Goal: Task Accomplishment & Management: Use online tool/utility

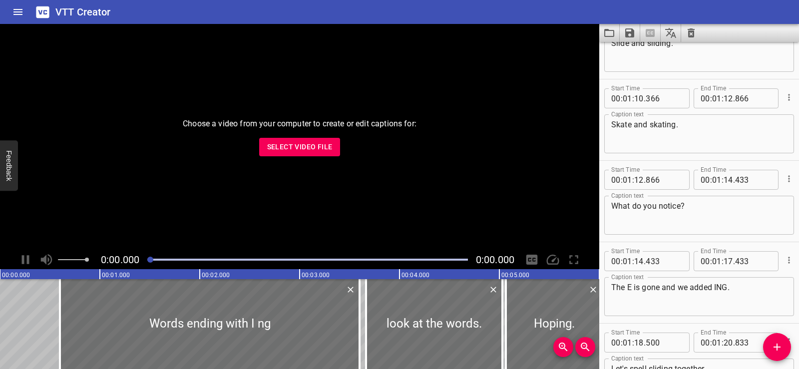
scroll to position [3058, 0]
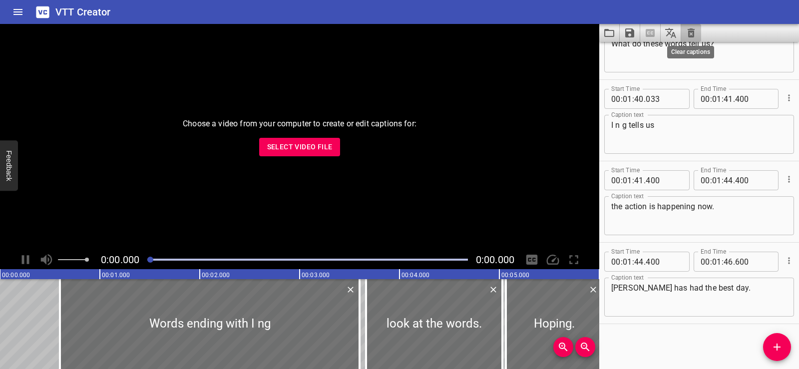
click at [691, 27] on icon "Clear captions" at bounding box center [691, 33] width 12 height 12
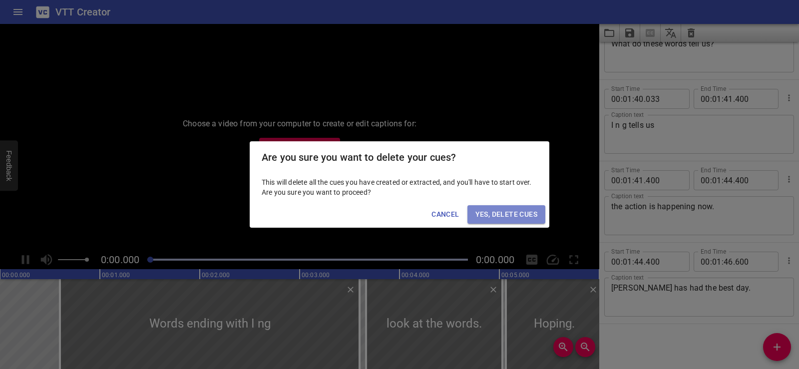
click at [490, 221] on button "Yes, Delete Cues" at bounding box center [506, 214] width 78 height 18
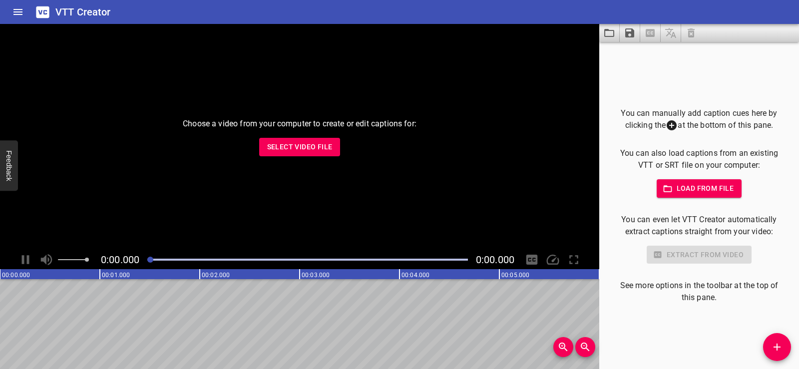
click at [83, 167] on div "Choose a video from your computer to create or edit captions for: Select Video …" at bounding box center [299, 137] width 599 height 226
click at [291, 144] on span "Select Video File" at bounding box center [299, 147] width 65 height 12
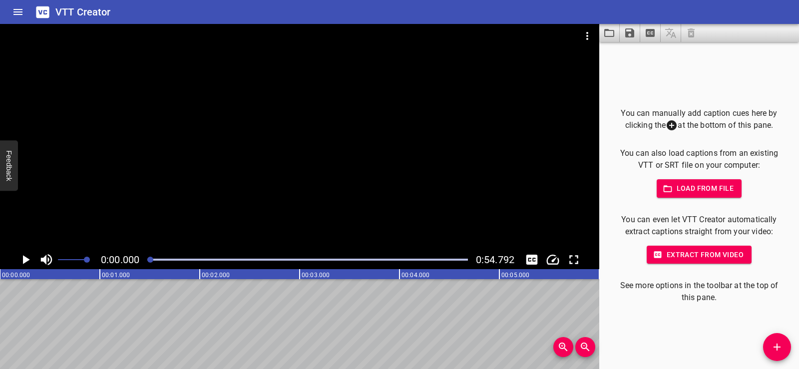
click at [273, 129] on div at bounding box center [299, 137] width 599 height 226
click at [276, 112] on div at bounding box center [299, 137] width 599 height 226
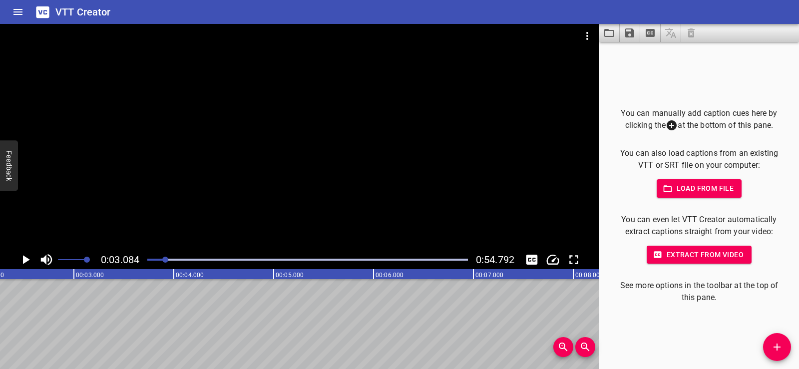
scroll to position [0, 0]
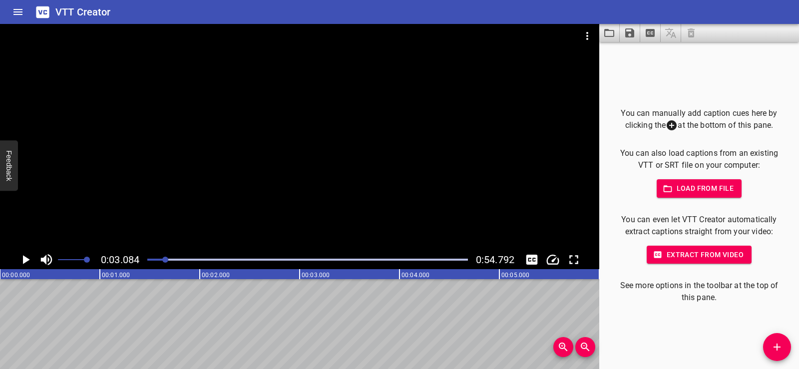
drag, startPoint x: 56, startPoint y: 316, endPoint x: 444, endPoint y: 309, distance: 388.1
click at [779, 348] on icon "Add Cue" at bounding box center [777, 347] width 12 height 12
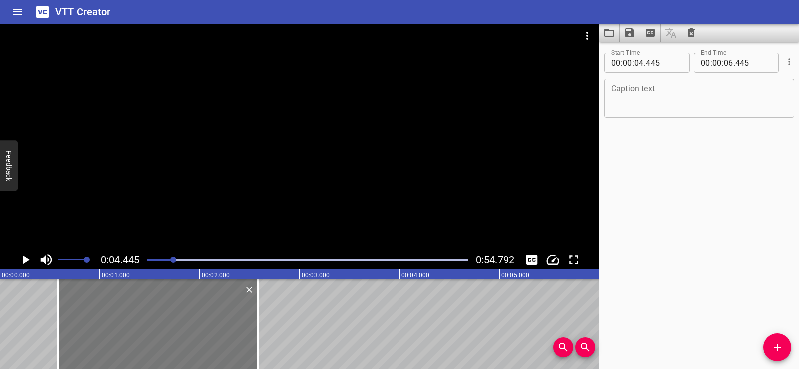
drag, startPoint x: 509, startPoint y: 318, endPoint x: 124, endPoint y: 317, distance: 385.6
click at [124, 317] on div at bounding box center [158, 324] width 200 height 90
type input "00"
type input "585"
type input "02"
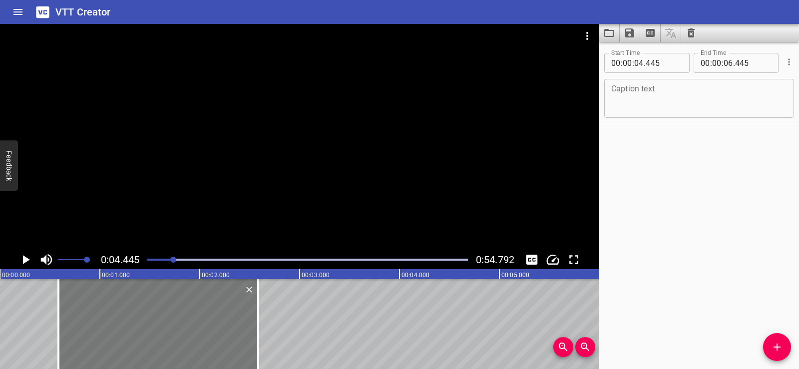
type input "585"
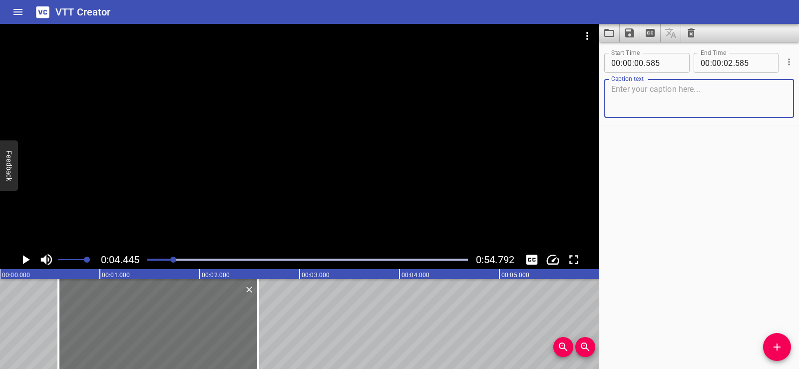
click at [636, 93] on textarea at bounding box center [699, 98] width 176 height 28
paste textarea "The nervous system is made up of the brain, spinal cord, sensory organs, and ne…"
type textarea "The nervous system is made up of the brain, spinal cord, sensory organs, and ne…"
click at [709, 148] on div "Start Time 00 : 00 : 00 . 585 Start Time End Time 00 : 00 : 02 . 585 End Time C…" at bounding box center [699, 205] width 200 height 327
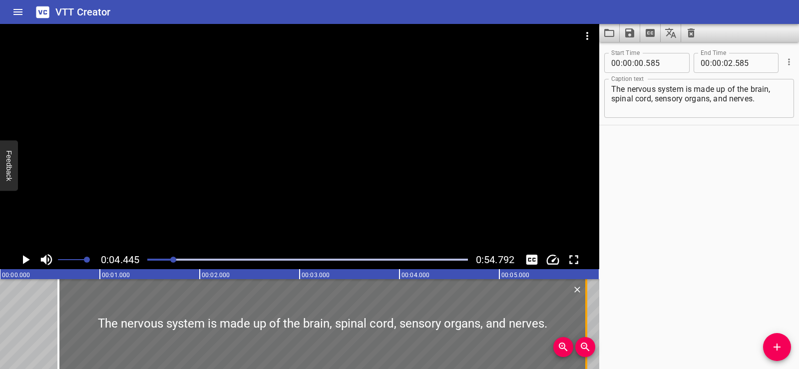
drag, startPoint x: 261, startPoint y: 336, endPoint x: 589, endPoint y: 326, distance: 328.3
click at [589, 326] on div at bounding box center [586, 324] width 10 height 90
type input "05"
type input "870"
click at [733, 123] on div "Start Time 00 : 00 : 00 . 585 Start Time End Time 00 : 00 : 05 . 870 End Time C…" at bounding box center [699, 84] width 200 height 81
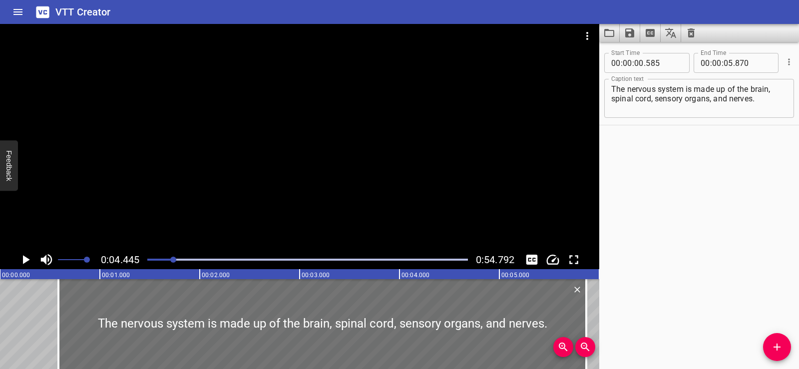
drag, startPoint x: 610, startPoint y: 98, endPoint x: 736, endPoint y: 100, distance: 125.9
click at [736, 100] on div "The nervous system is made up of the brain, spinal cord, sensory organs, and ne…" at bounding box center [699, 98] width 190 height 39
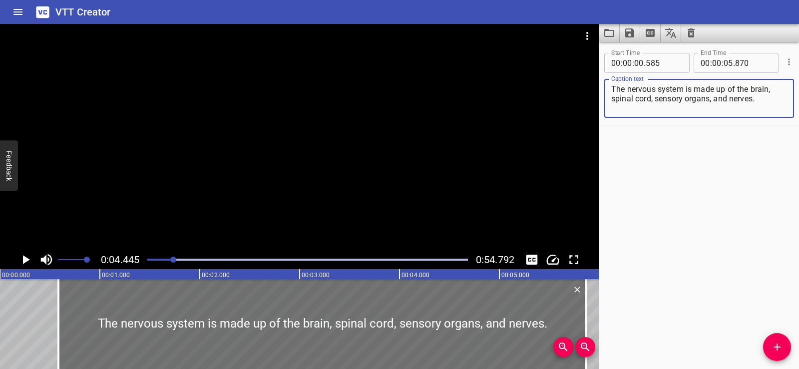
drag, startPoint x: 758, startPoint y: 96, endPoint x: 612, endPoint y: 97, distance: 146.3
click at [612, 97] on textarea "The nervous system is made up of the brain, spinal cord, sensory organs, and ne…" at bounding box center [699, 98] width 176 height 28
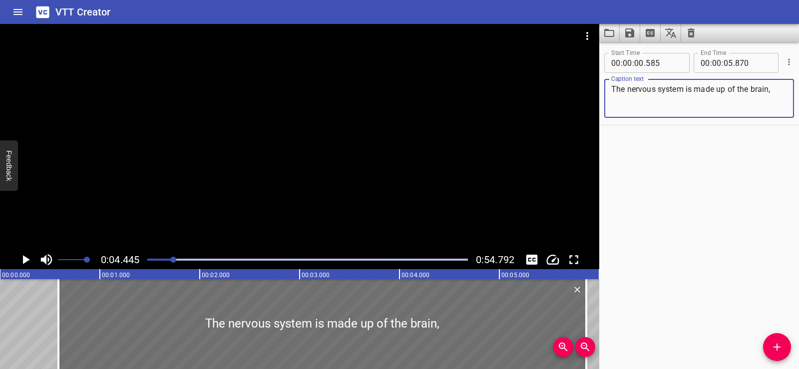
type textarea "The nervous system is made up of the brain,"
click at [697, 139] on div "Start Time 00 : 00 : 00 . 585 Start Time End Time 00 : 00 : 05 . 870 End Time C…" at bounding box center [699, 205] width 200 height 327
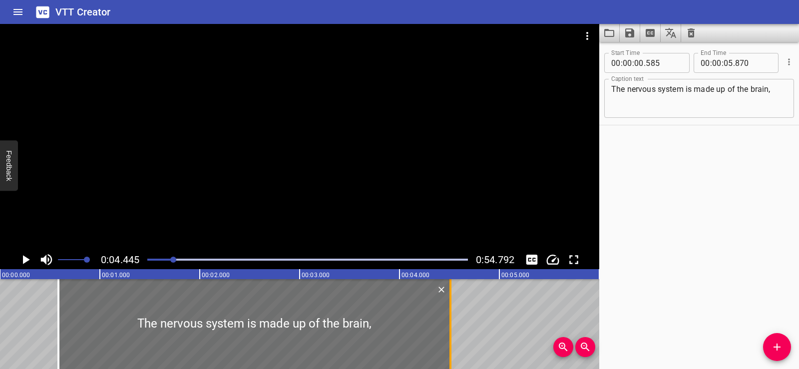
drag, startPoint x: 583, startPoint y: 319, endPoint x: 448, endPoint y: 316, distance: 135.9
click at [448, 316] on div at bounding box center [451, 324] width 10 height 90
type input "04"
type input "510"
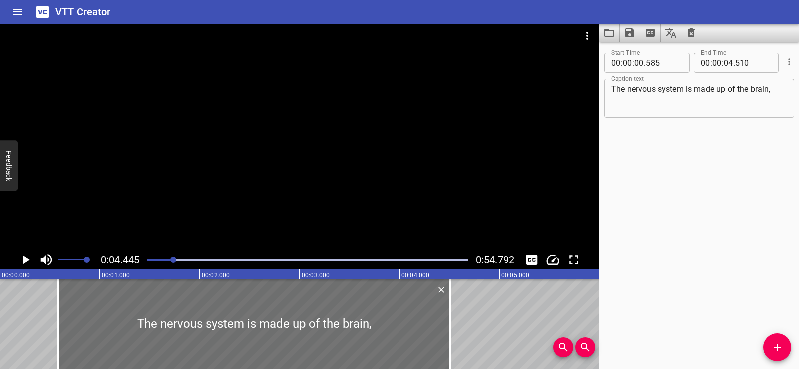
scroll to position [0, 28]
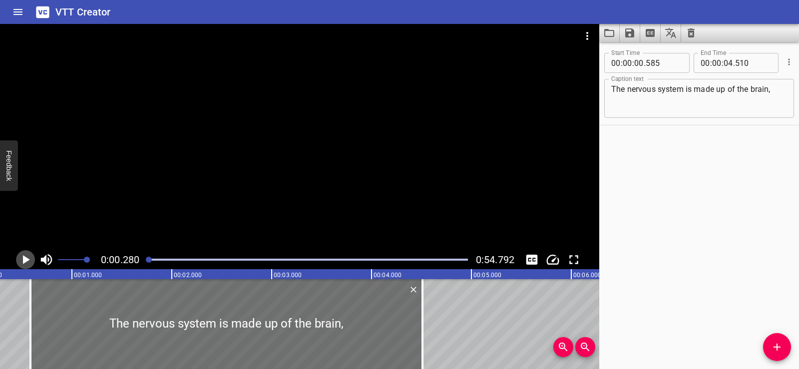
click at [25, 257] on icon "Play/Pause" at bounding box center [25, 259] width 15 height 15
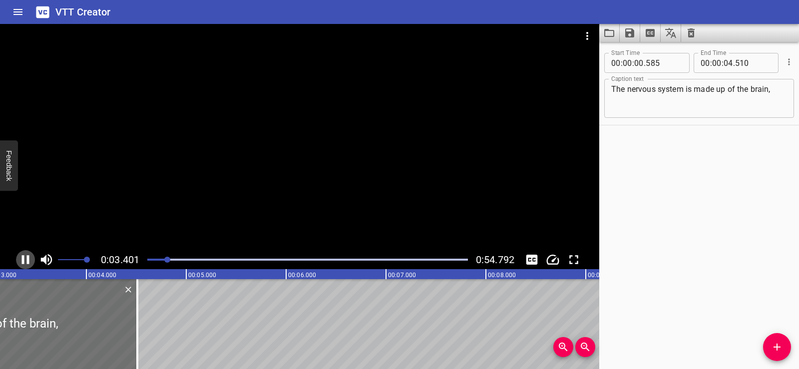
click at [24, 262] on icon "Play/Pause" at bounding box center [25, 259] width 7 height 9
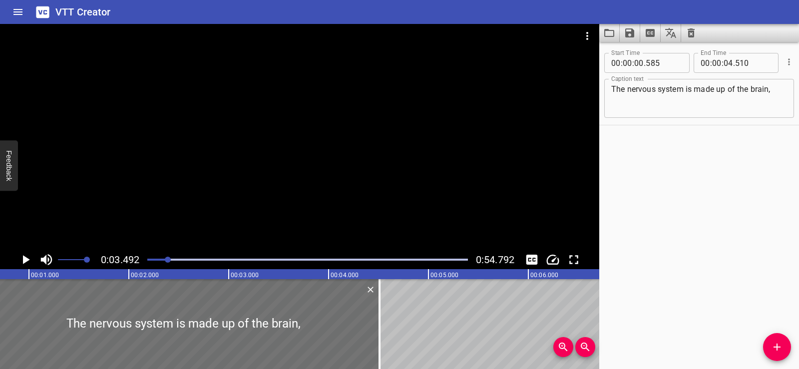
scroll to position [0, 60]
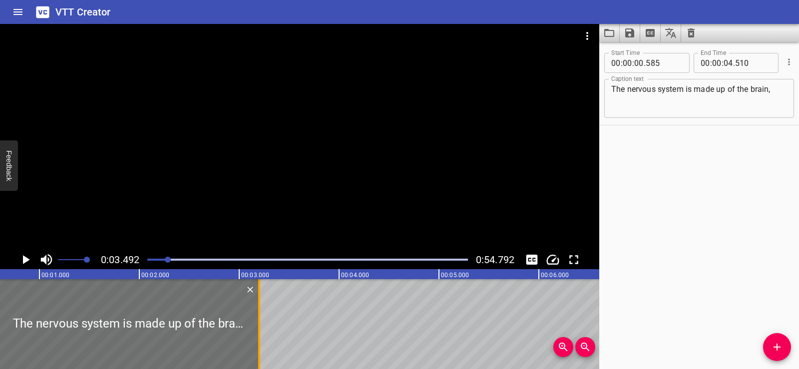
drag, startPoint x: 389, startPoint y: 327, endPoint x: 258, endPoint y: 328, distance: 130.9
click at [258, 328] on div at bounding box center [259, 324] width 2 height 90
type input "03"
type input "200"
click at [53, 294] on div at bounding box center [128, 324] width 261 height 90
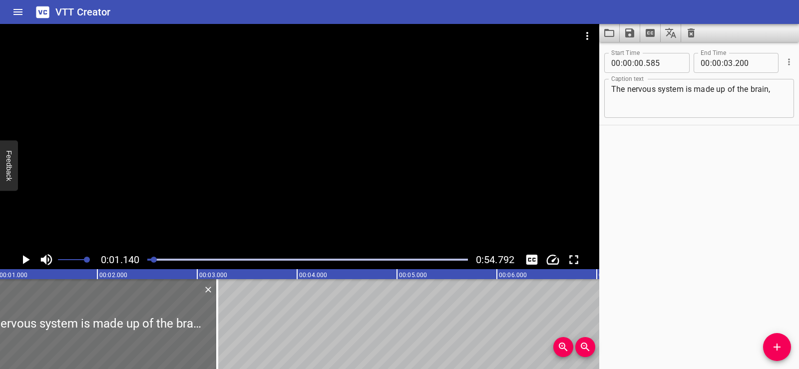
scroll to position [0, 114]
click at [23, 258] on icon "Play/Pause" at bounding box center [26, 259] width 7 height 9
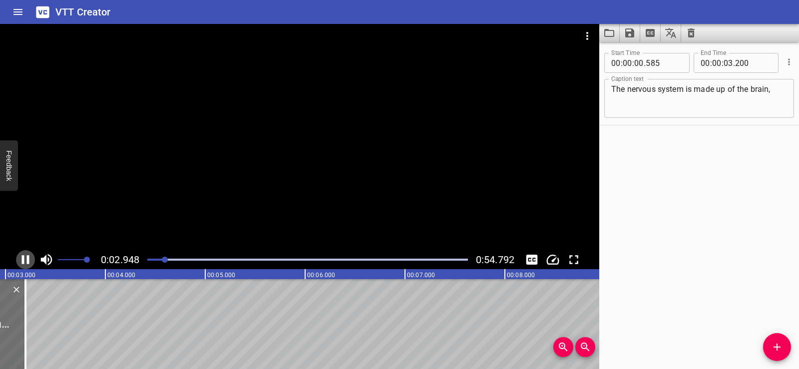
click at [24, 255] on icon "Play/Pause" at bounding box center [25, 259] width 15 height 15
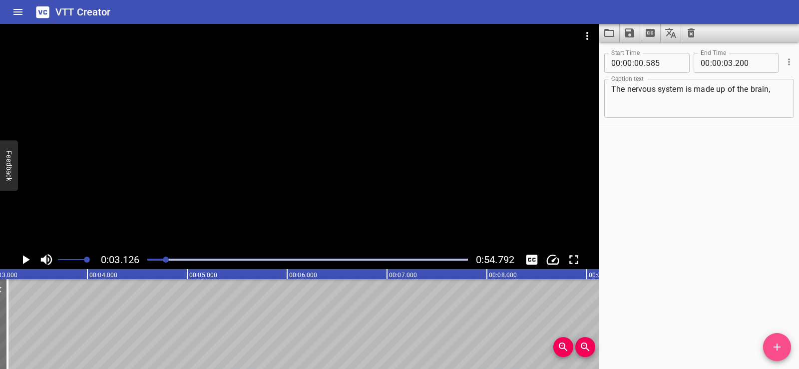
click at [773, 340] on button "Add Cue" at bounding box center [777, 347] width 28 height 28
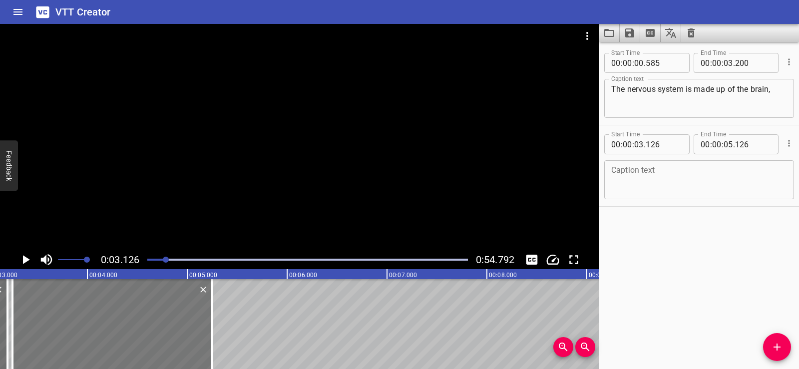
drag, startPoint x: 125, startPoint y: 305, endPoint x: 138, endPoint y: 326, distance: 24.4
click at [138, 326] on div at bounding box center [112, 324] width 200 height 90
type input "251"
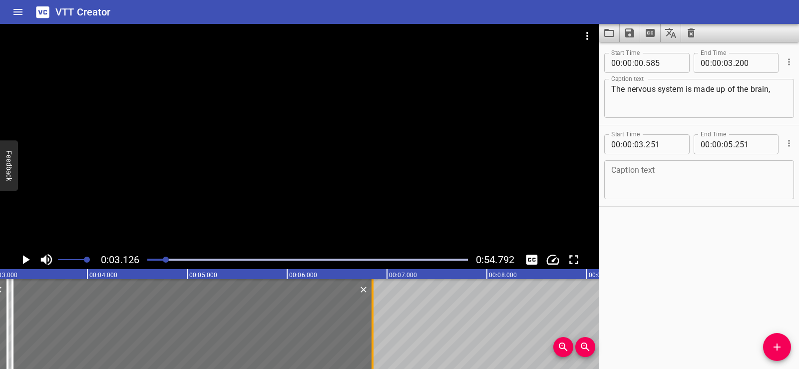
drag, startPoint x: 215, startPoint y: 349, endPoint x: 375, endPoint y: 342, distance: 160.5
click at [375, 342] on div at bounding box center [373, 324] width 10 height 90
type input "06"
type input "856"
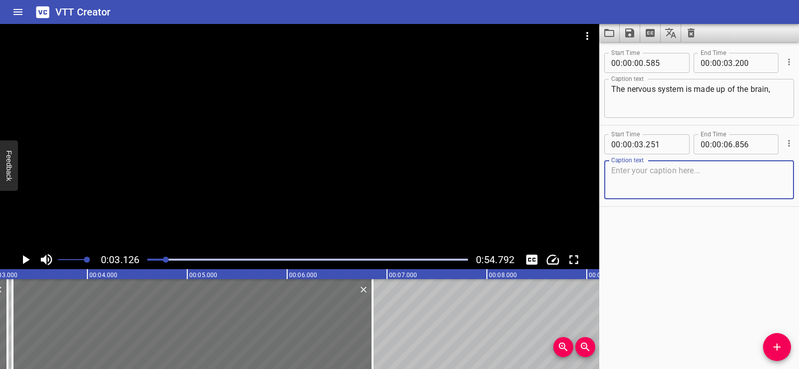
click at [641, 170] on textarea at bounding box center [699, 180] width 176 height 28
paste textarea "spinal cord, sensory organs, and nerves."
type textarea "spinal cord, sensory organs, and nerves."
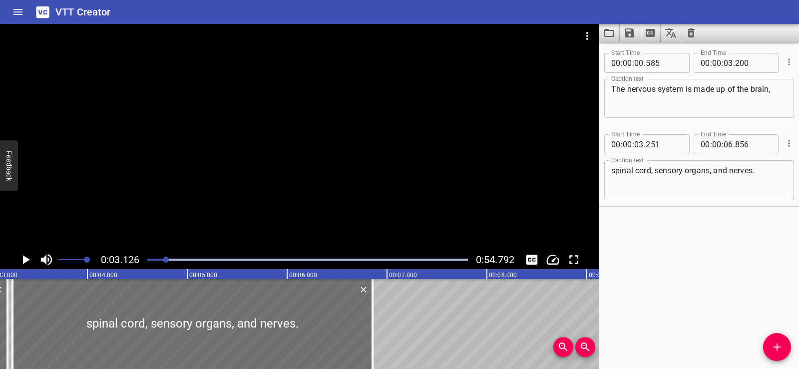
click at [696, 261] on div "Start Time 00 : 00 : 00 . 585 Start Time End Time 00 : 00 : 03 . 200 End Time C…" at bounding box center [699, 205] width 200 height 327
click at [267, 137] on div at bounding box center [299, 137] width 599 height 226
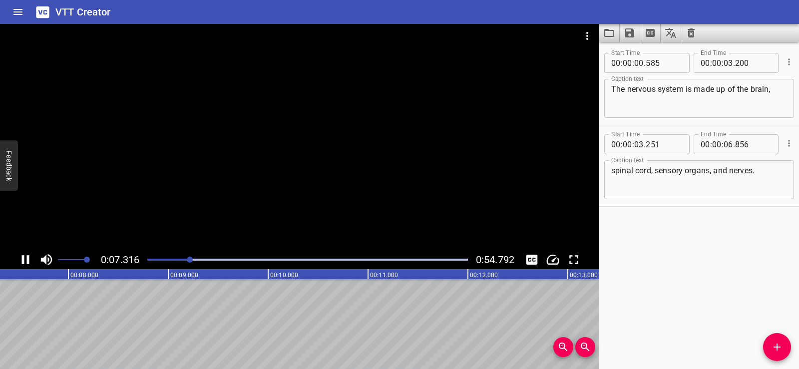
click at [351, 146] on div at bounding box center [299, 137] width 599 height 226
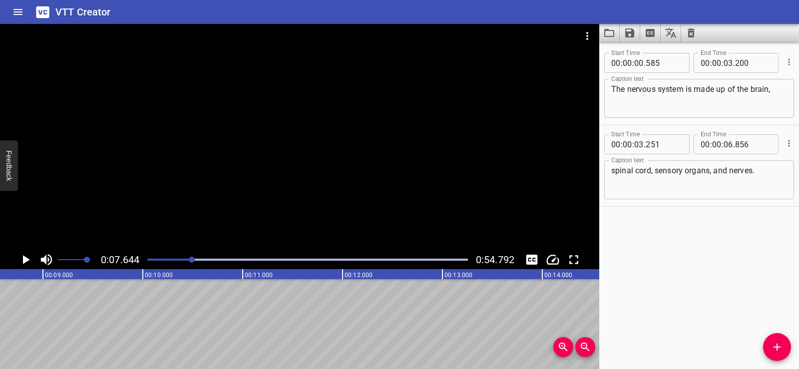
scroll to position [0, 795]
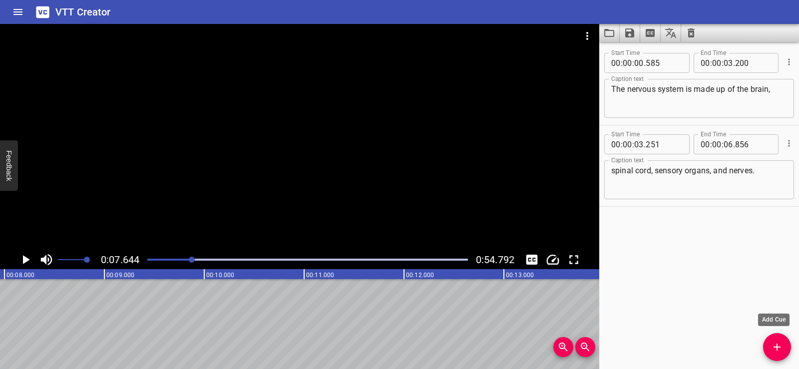
click at [777, 346] on icon "Add Cue" at bounding box center [777, 347] width 7 height 7
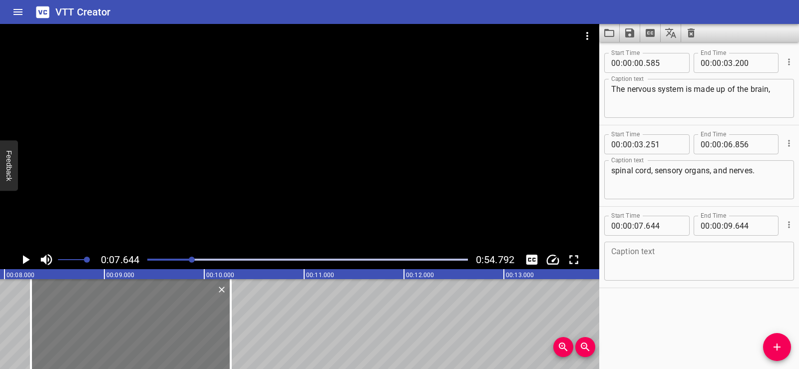
drag, startPoint x: 60, startPoint y: 323, endPoint x: 122, endPoint y: 327, distance: 62.1
click at [122, 327] on div at bounding box center [131, 324] width 200 height 90
type input "08"
type input "264"
type input "10"
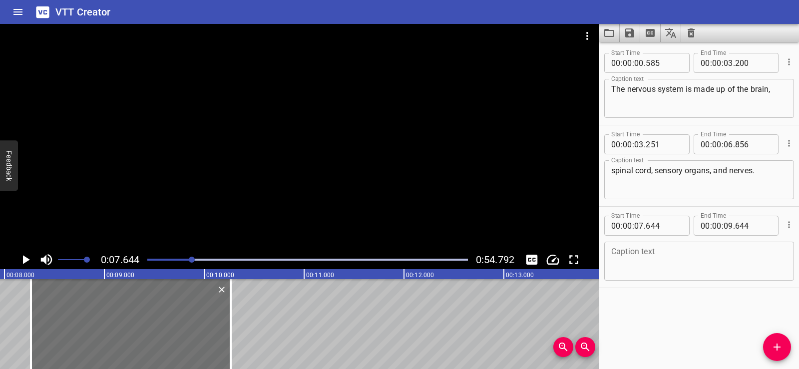
type input "264"
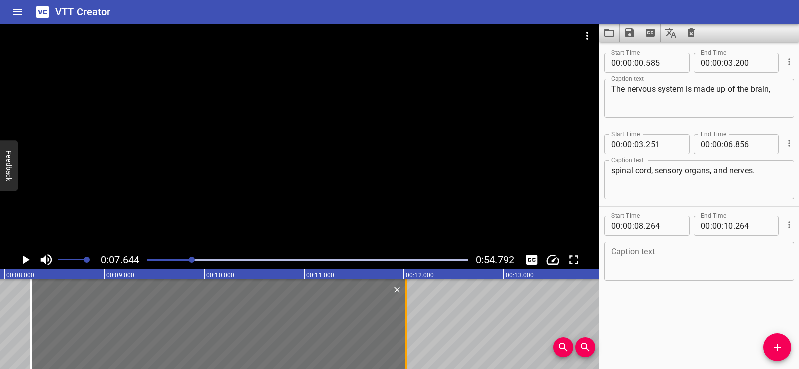
drag, startPoint x: 229, startPoint y: 340, endPoint x: 404, endPoint y: 336, distance: 175.4
click at [404, 336] on div at bounding box center [406, 324] width 10 height 90
type input "12"
type input "019"
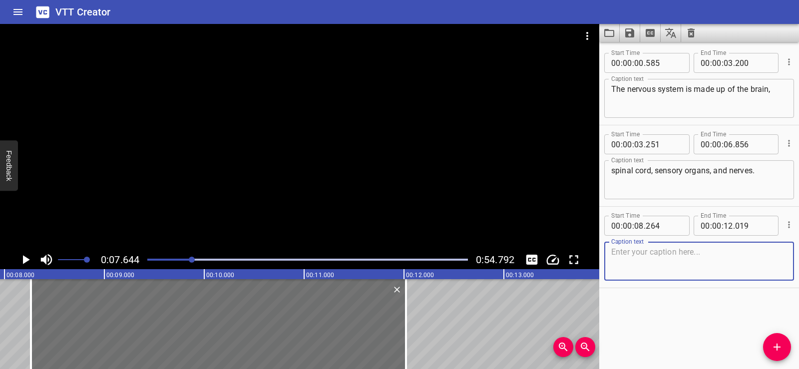
click at [628, 263] on textarea at bounding box center [699, 261] width 176 height 28
paste textarea "They all work together to help us make sense of the world."
type textarea "They all work together to help us make sense of the world."
click at [676, 316] on div "Start Time 00 : 00 : 00 . 585 Start Time End Time 00 : 00 : 03 . 200 End Time C…" at bounding box center [699, 205] width 200 height 327
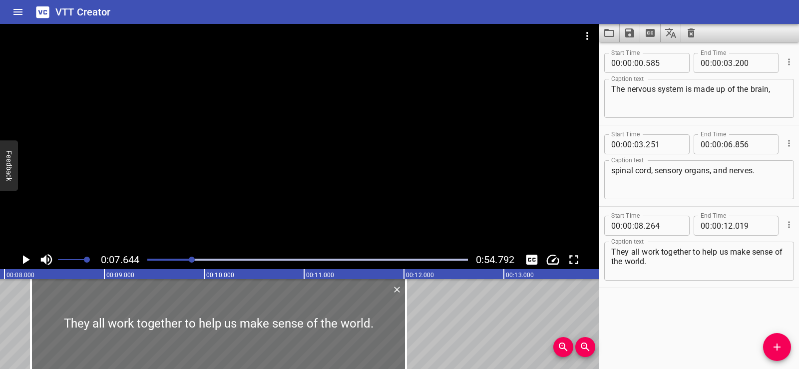
click at [28, 258] on icon "Play/Pause" at bounding box center [25, 259] width 15 height 15
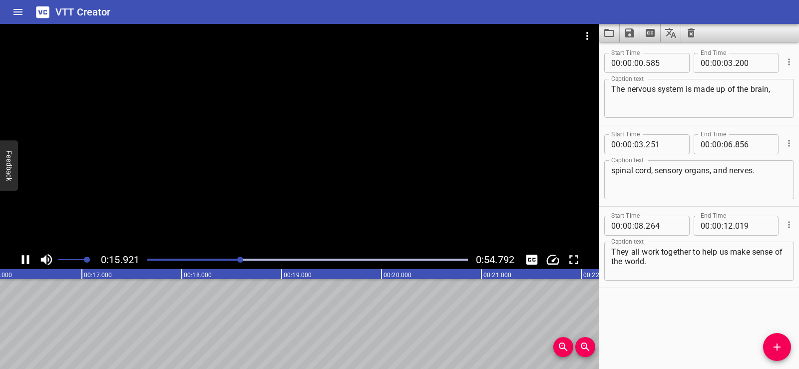
click at [300, 125] on div at bounding box center [299, 137] width 599 height 226
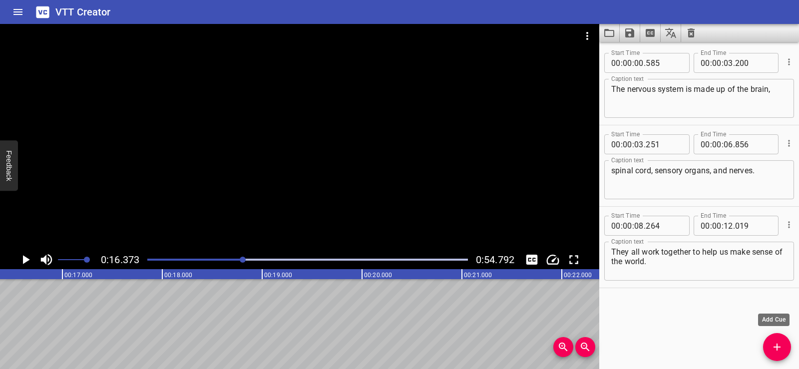
click at [772, 351] on icon "Add Cue" at bounding box center [777, 347] width 12 height 12
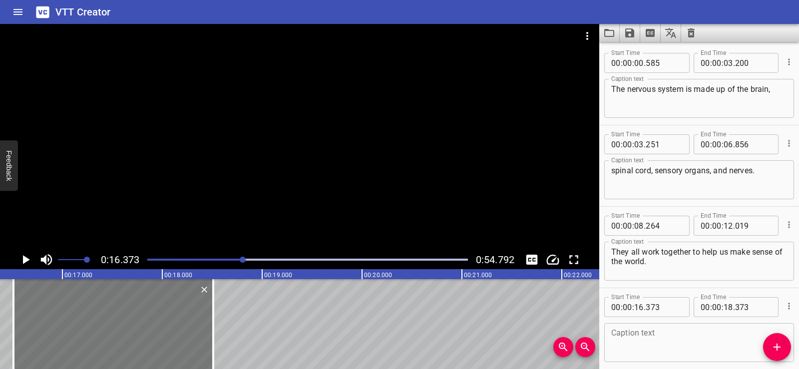
drag, startPoint x: 122, startPoint y: 312, endPoint x: 136, endPoint y: 314, distance: 13.6
click at [136, 314] on div at bounding box center [113, 324] width 200 height 90
type input "508"
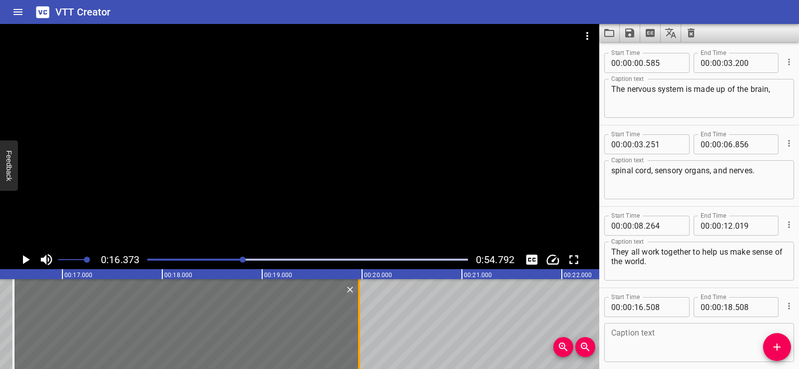
drag, startPoint x: 214, startPoint y: 339, endPoint x: 360, endPoint y: 340, distance: 145.8
click at [360, 340] on div at bounding box center [359, 324] width 10 height 90
type input "19"
type input "968"
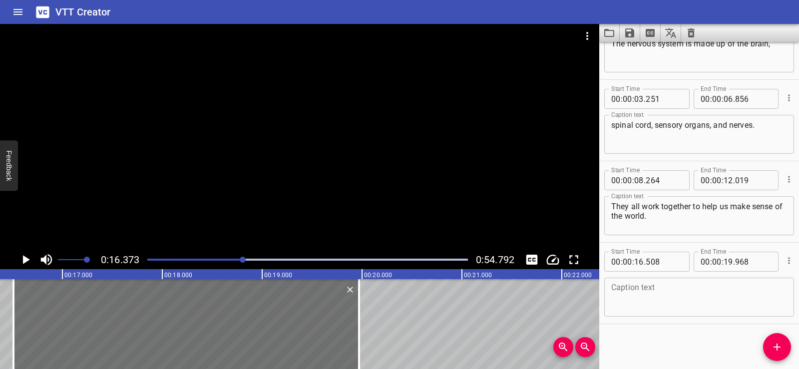
click at [625, 297] on textarea at bounding box center [699, 297] width 176 height 28
paste textarea "When [PERSON_NAME] holds her paddle, her skin senses it."
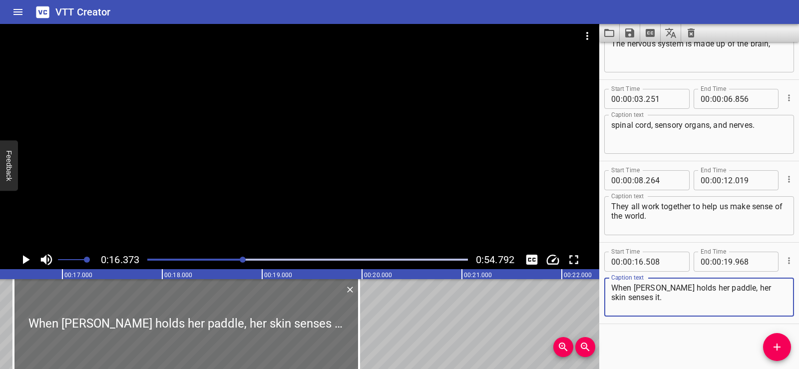
type textarea "When [PERSON_NAME] holds her paddle, her skin senses it."
click at [640, 347] on div "Start Time 00 : 00 : 00 . 585 Start Time End Time 00 : 00 : 03 . 200 End Time C…" at bounding box center [699, 205] width 200 height 327
click at [270, 167] on div at bounding box center [299, 137] width 599 height 226
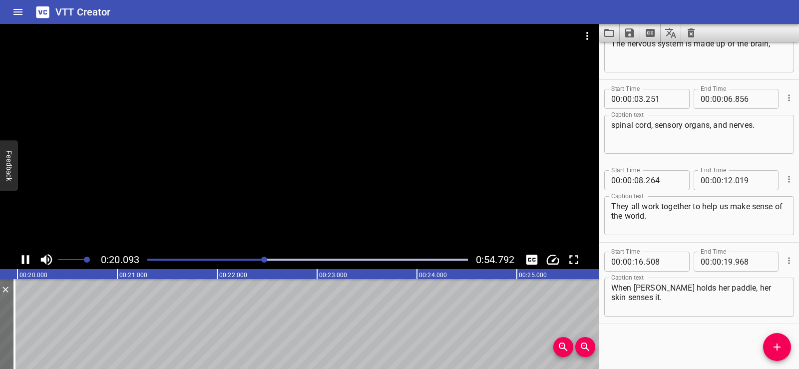
click at [346, 121] on div at bounding box center [299, 137] width 599 height 226
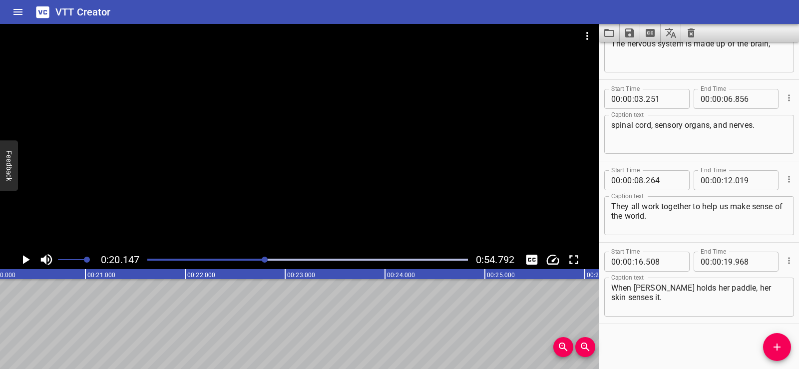
click at [779, 348] on icon "Add Cue" at bounding box center [777, 347] width 12 height 12
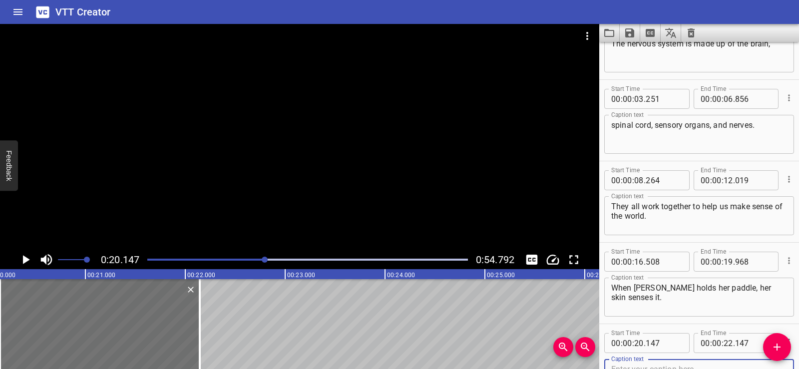
scroll to position [50, 0]
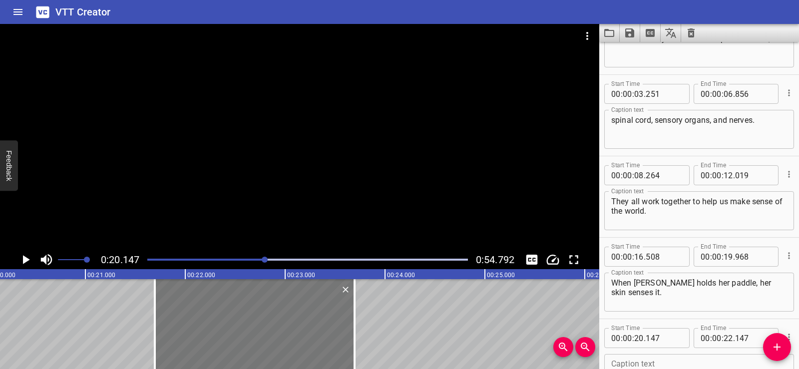
drag, startPoint x: 113, startPoint y: 323, endPoint x: 321, endPoint y: 341, distance: 208.5
click at [268, 333] on div at bounding box center [255, 324] width 200 height 90
type input "21"
type input "692"
type input "23"
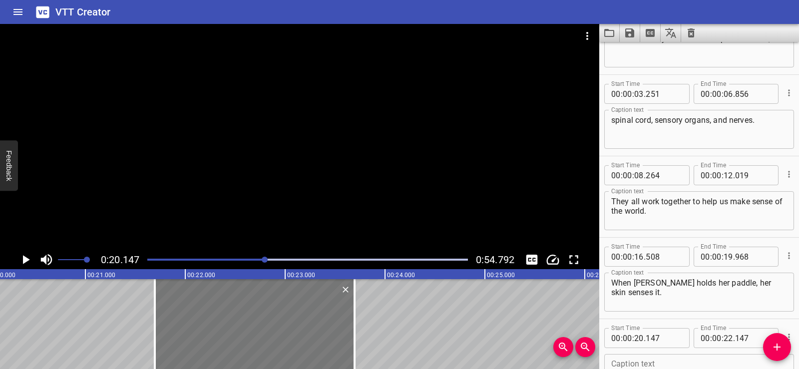
type input "692"
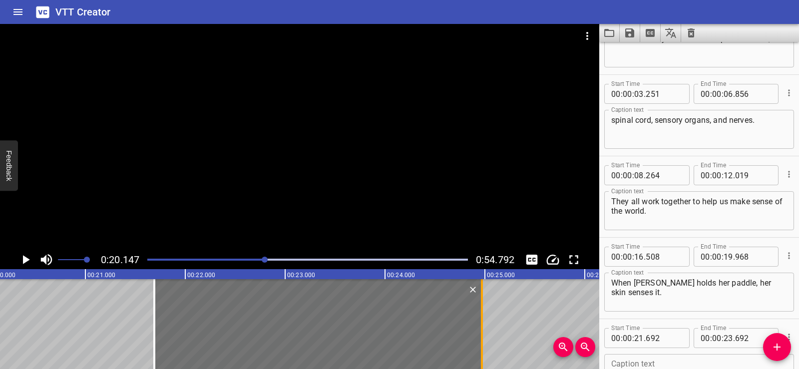
drag, startPoint x: 357, startPoint y: 341, endPoint x: 485, endPoint y: 342, distance: 127.9
click at [485, 342] on div at bounding box center [482, 324] width 10 height 90
type input "24"
type input "972"
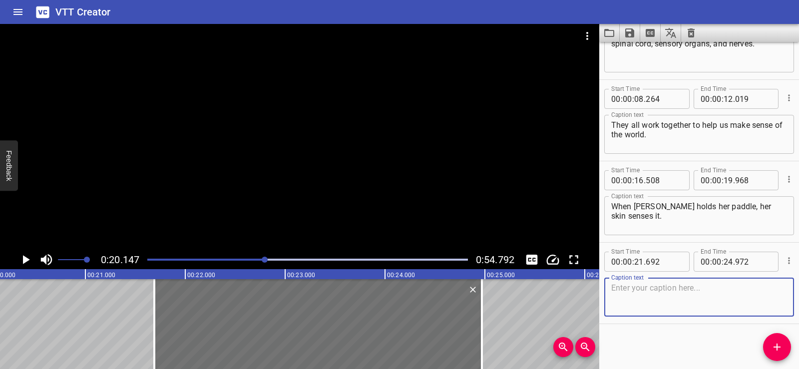
click at [632, 290] on textarea at bounding box center [699, 297] width 176 height 28
paste textarea "A message travels through the peripheral nerves…,"
type textarea "A message travels through the peripheral nerves…,"
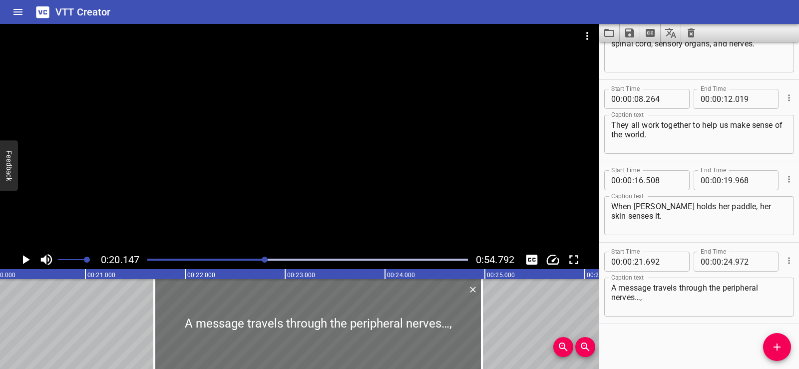
click at [635, 329] on div "Start Time 00 : 00 : 00 . 585 Start Time End Time 00 : 00 : 03 . 200 End Time C…" at bounding box center [699, 205] width 200 height 327
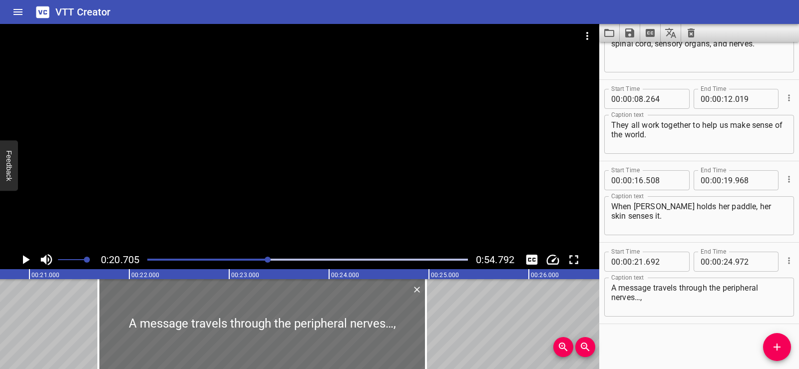
click at [337, 137] on div at bounding box center [299, 137] width 599 height 226
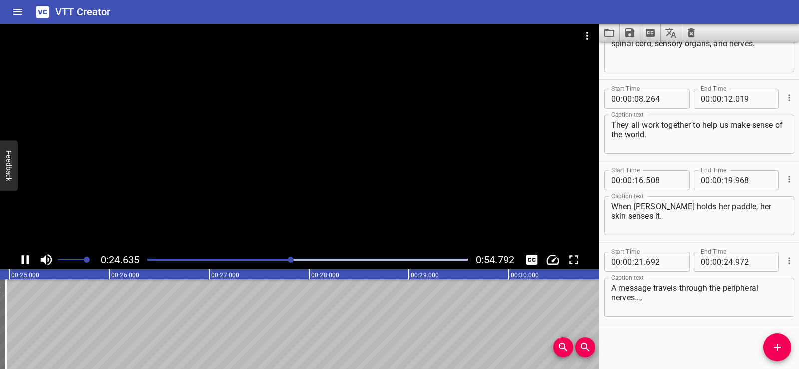
click at [279, 146] on div at bounding box center [299, 137] width 599 height 226
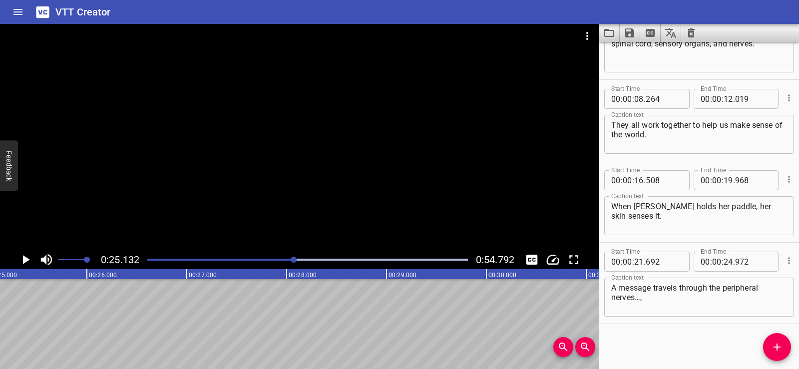
click at [781, 341] on button "Add Cue" at bounding box center [777, 347] width 28 height 28
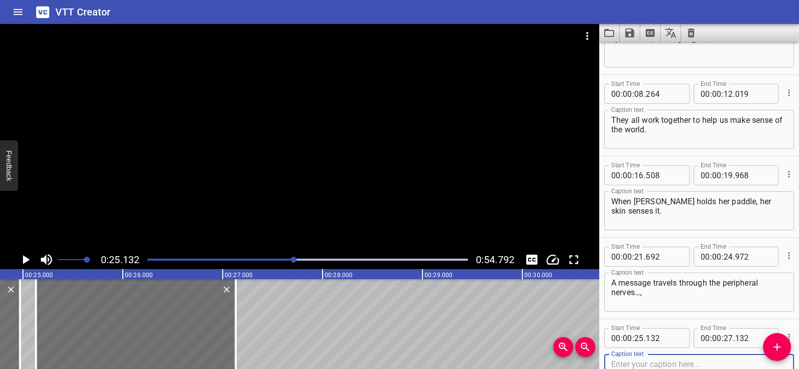
scroll to position [0, 2464]
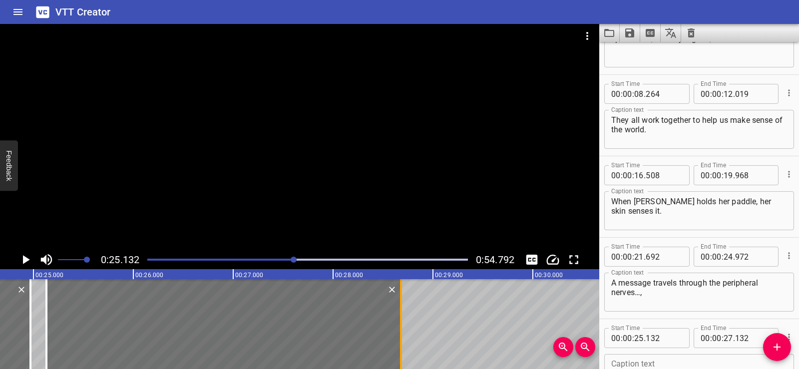
drag, startPoint x: 244, startPoint y: 339, endPoint x: 404, endPoint y: 332, distance: 160.0
click at [404, 332] on div at bounding box center [401, 324] width 10 height 90
type input "28"
type input "732"
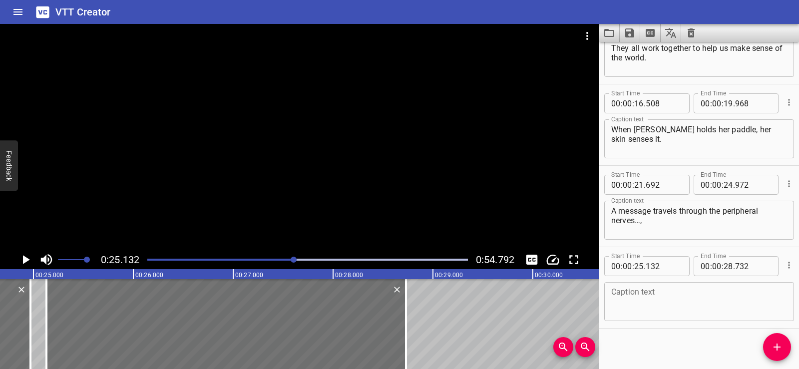
scroll to position [208, 0]
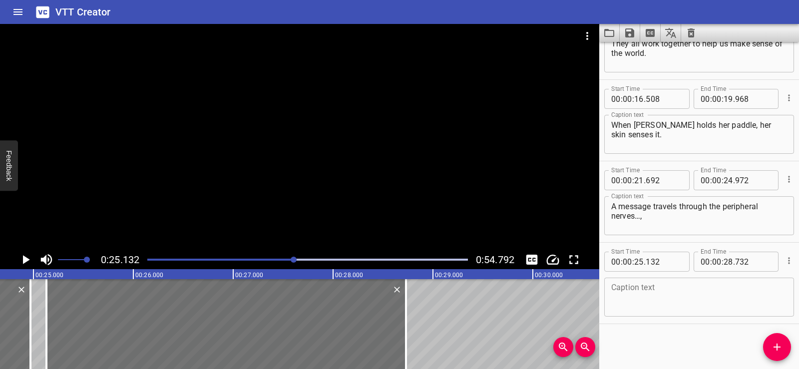
click at [626, 285] on textarea at bounding box center [699, 297] width 176 height 28
paste textarea "up the spinal cord, ….and into the brain."
click at [627, 326] on div "Start Time 00 : 00 : 00 . 585 Start Time End Time 00 : 00 : 03 . 200 End Time C…" at bounding box center [699, 205] width 200 height 327
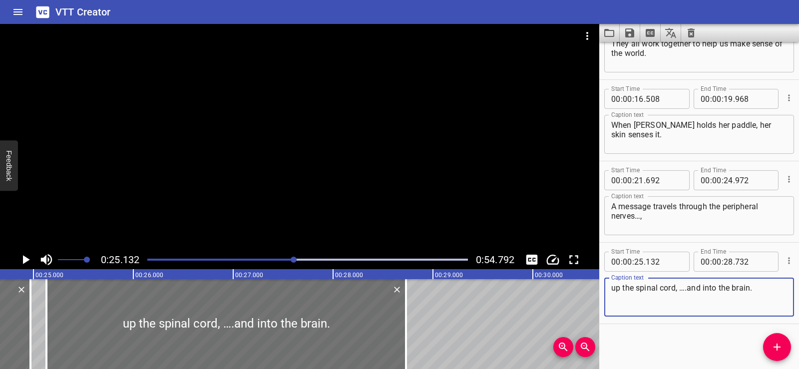
drag, startPoint x: 614, startPoint y: 288, endPoint x: 601, endPoint y: 288, distance: 13.0
click at [601, 288] on div "Start Time 00 : 00 : 25 . 132 Start Time End Time 00 : 00 : 28 . 732 End Time C…" at bounding box center [699, 283] width 200 height 81
type textarea "up the spinal cord, ….and into the brain."
click at [634, 327] on div "Start Time 00 : 00 : 00 . 585 Start Time End Time 00 : 00 : 03 . 200 End Time C…" at bounding box center [699, 205] width 200 height 327
click at [293, 155] on div at bounding box center [299, 137] width 599 height 226
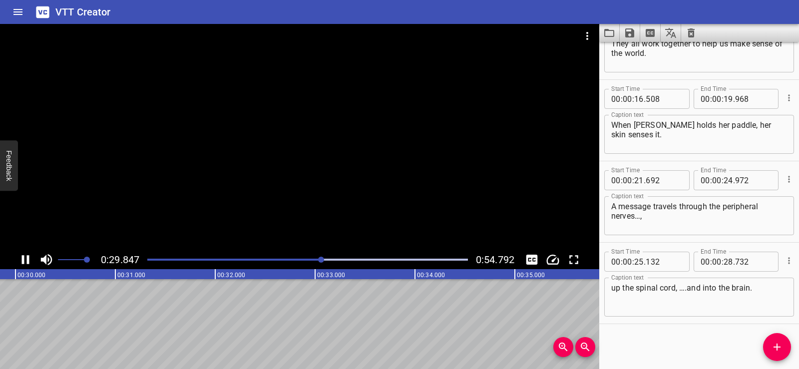
click at [343, 109] on div at bounding box center [299, 137] width 599 height 226
click at [773, 352] on icon "Add Cue" at bounding box center [777, 347] width 12 height 12
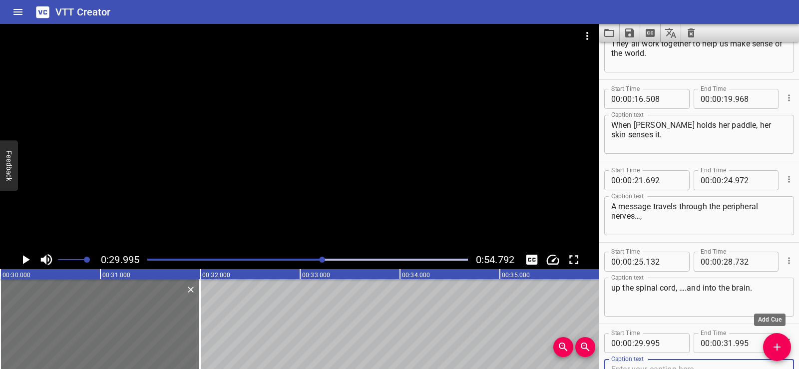
scroll to position [213, 0]
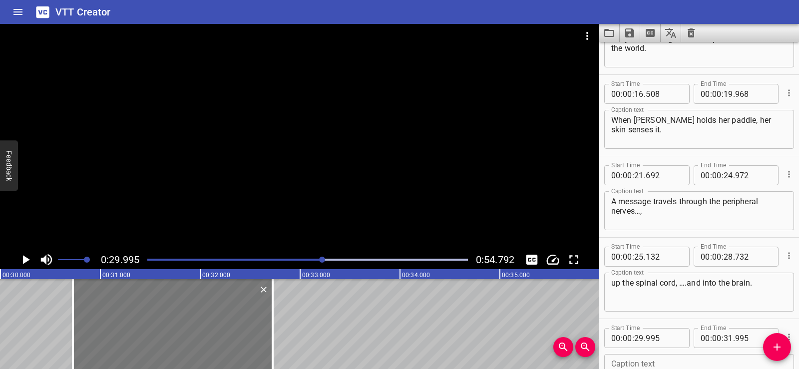
drag, startPoint x: 60, startPoint y: 305, endPoint x: 133, endPoint y: 307, distance: 72.9
click at [133, 307] on div at bounding box center [173, 324] width 200 height 90
type input "30"
type input "725"
type input "32"
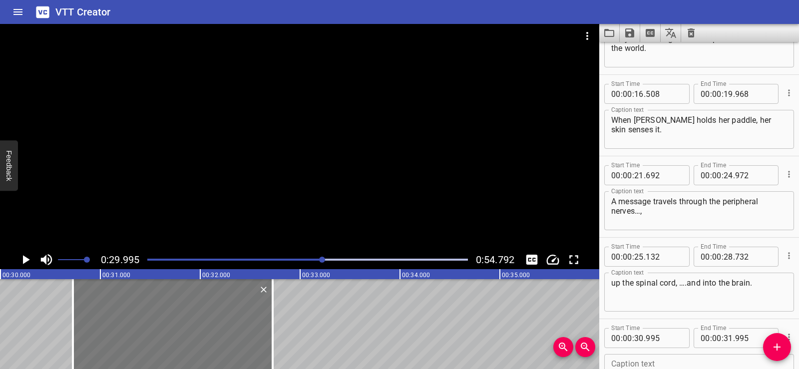
type input "725"
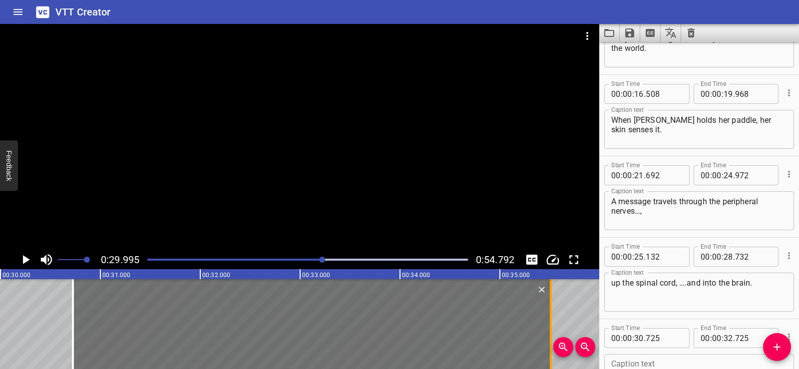
drag, startPoint x: 274, startPoint y: 344, endPoint x: 551, endPoint y: 339, distance: 277.7
click at [551, 339] on div at bounding box center [551, 324] width 10 height 90
type input "35"
type input "505"
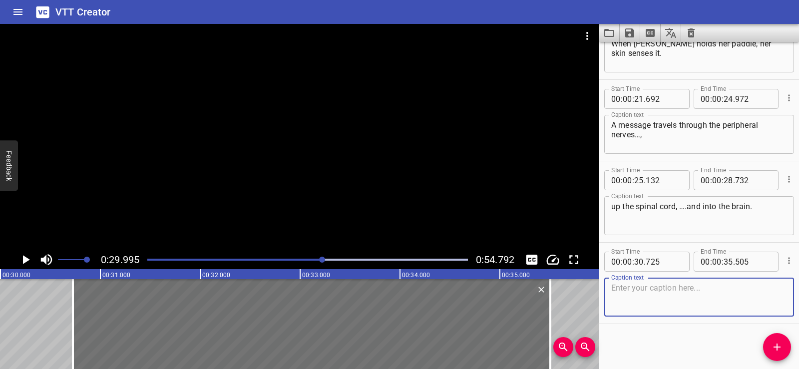
click at [622, 283] on textarea at bounding box center [699, 297] width 176 height 28
paste textarea "The brain, the body’s control center, sends back a message."
type textarea "The brain, the body’s control center, sends back a message."
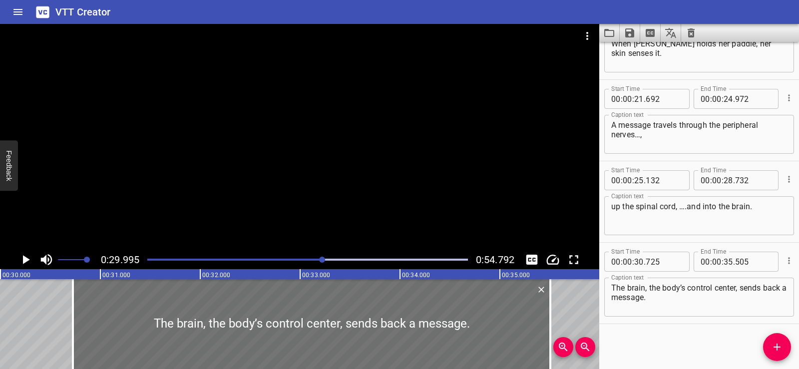
click at [638, 337] on div "Start Time 00 : 00 : 00 . 585 Start Time End Time 00 : 00 : 03 . 200 End Time C…" at bounding box center [699, 205] width 200 height 327
click at [289, 147] on div at bounding box center [299, 137] width 599 height 226
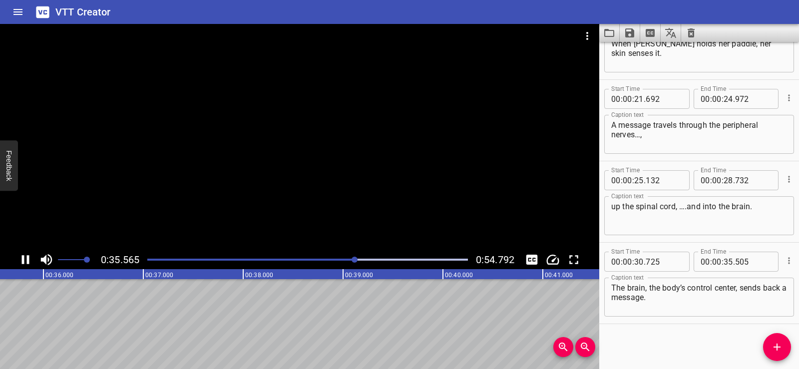
click at [362, 151] on div at bounding box center [299, 137] width 599 height 226
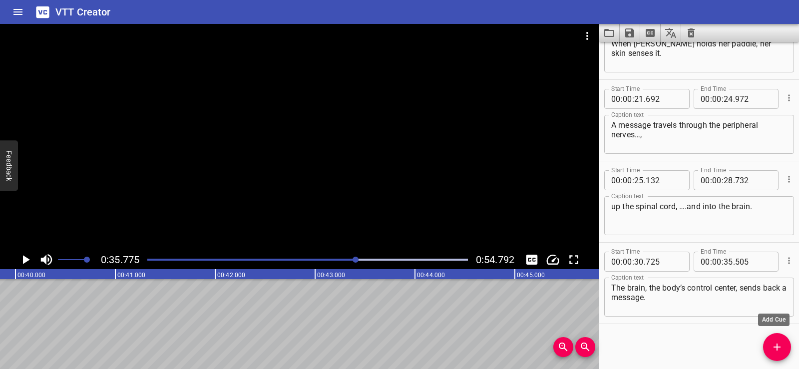
click at [779, 347] on icon "Add Cue" at bounding box center [777, 347] width 7 height 7
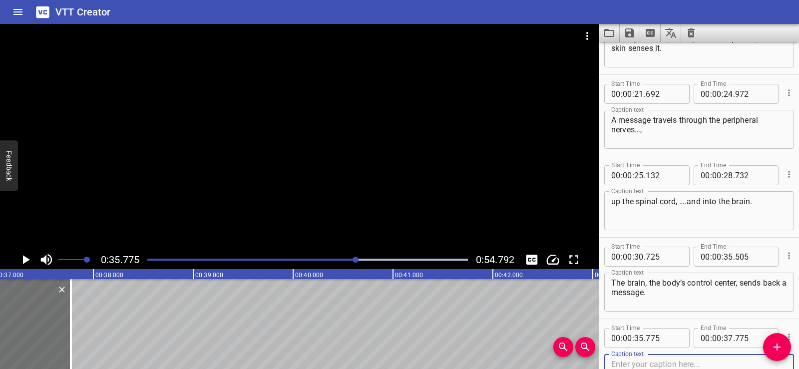
scroll to position [0, 3718]
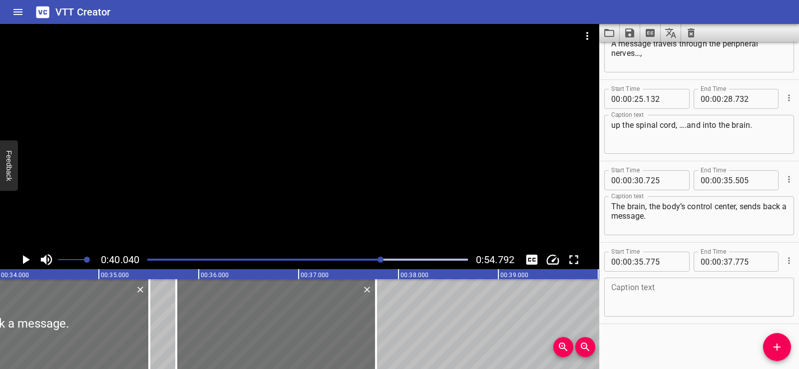
scroll to position [0, 3325]
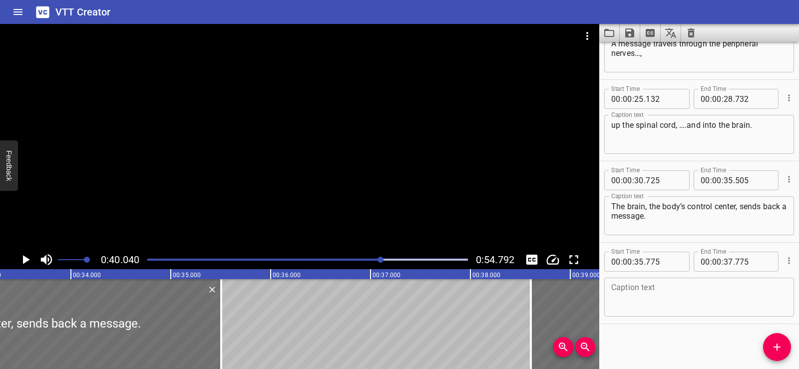
drag, startPoint x: 282, startPoint y: 308, endPoint x: 521, endPoint y: 328, distance: 240.5
click at [567, 317] on div at bounding box center [631, 324] width 200 height 90
type input "38"
type input "630"
type input "40"
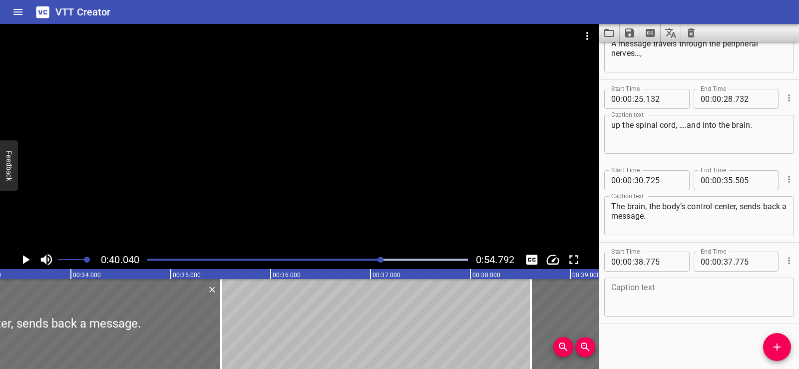
type input "630"
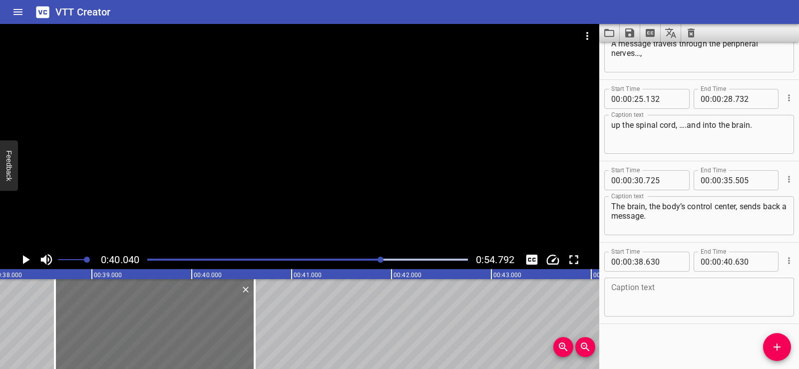
scroll to position [0, 3793]
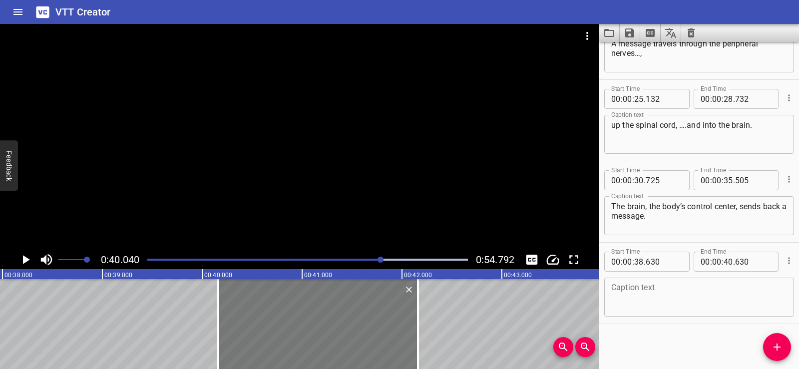
drag, startPoint x: 186, startPoint y: 313, endPoint x: 342, endPoint y: 327, distance: 156.5
click at [342, 327] on div at bounding box center [318, 324] width 200 height 90
type input "40"
type input "190"
type input "42"
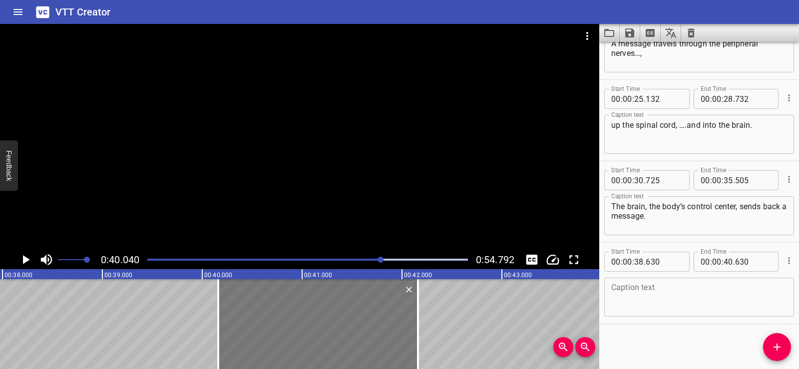
type input "190"
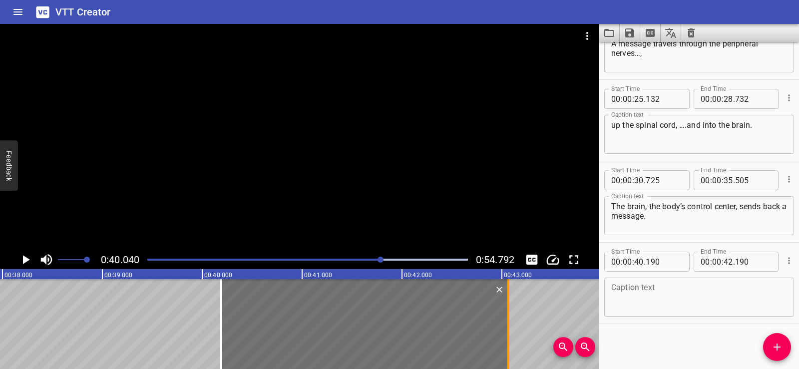
drag, startPoint x: 421, startPoint y: 348, endPoint x: 508, endPoint y: 338, distance: 88.0
click at [508, 338] on div at bounding box center [508, 324] width 2 height 90
type input "43"
type input "065"
click at [647, 296] on textarea at bounding box center [699, 297] width 176 height 28
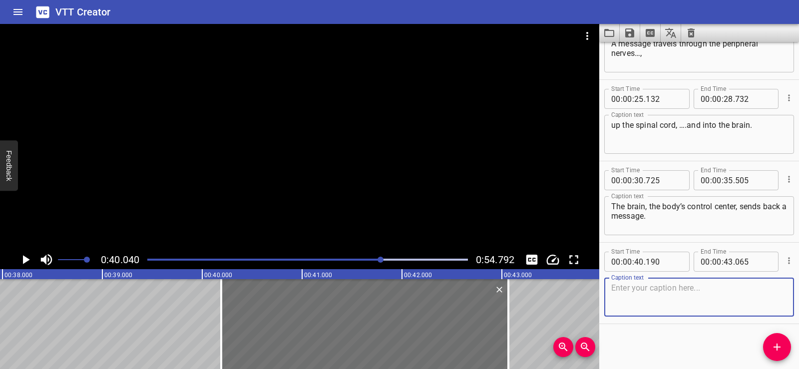
paste textarea "[PERSON_NAME] moves her arm and starts paddling."
type textarea "[PERSON_NAME] moves her arm and starts paddling."
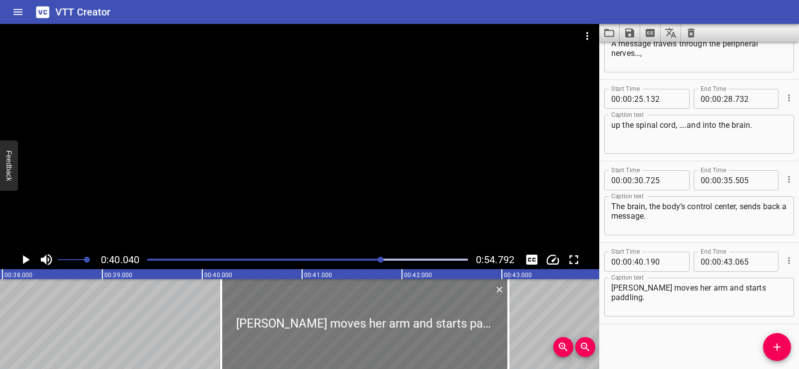
drag, startPoint x: 683, startPoint y: 339, endPoint x: 384, endPoint y: 323, distance: 299.6
click at [683, 337] on div "Start Time 00 : 00 : 00 . 585 Start Time End Time 00 : 00 : 03 . 200 End Time C…" at bounding box center [699, 205] width 200 height 327
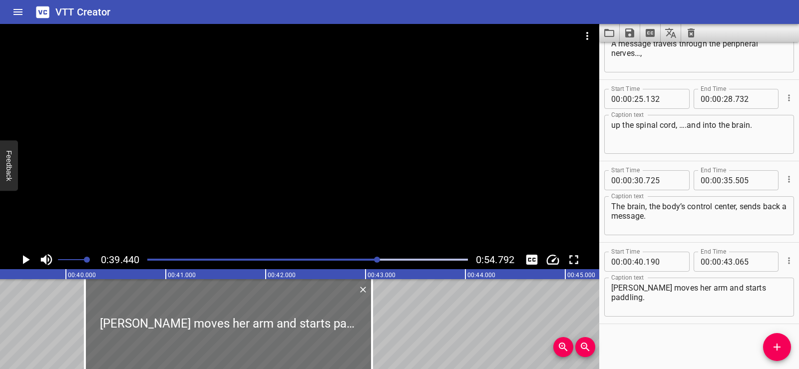
scroll to position [0, 3940]
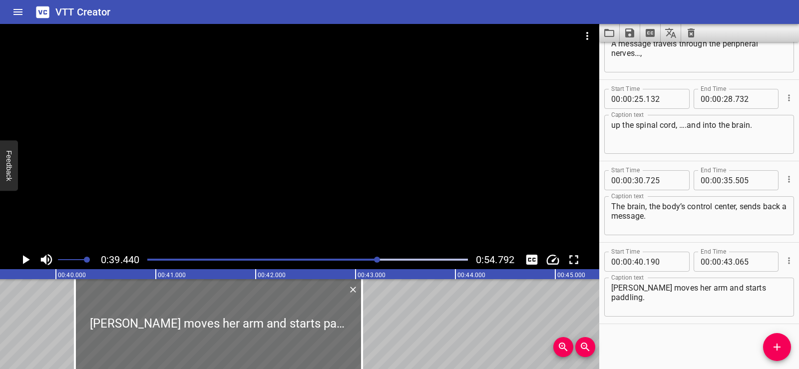
click at [309, 168] on div at bounding box center [299, 137] width 599 height 226
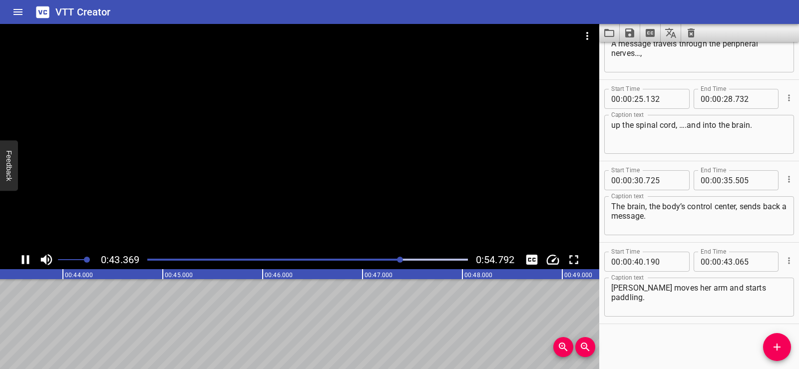
click at [366, 155] on div at bounding box center [299, 137] width 599 height 226
click at [788, 343] on span "Add Cue" at bounding box center [777, 347] width 28 height 12
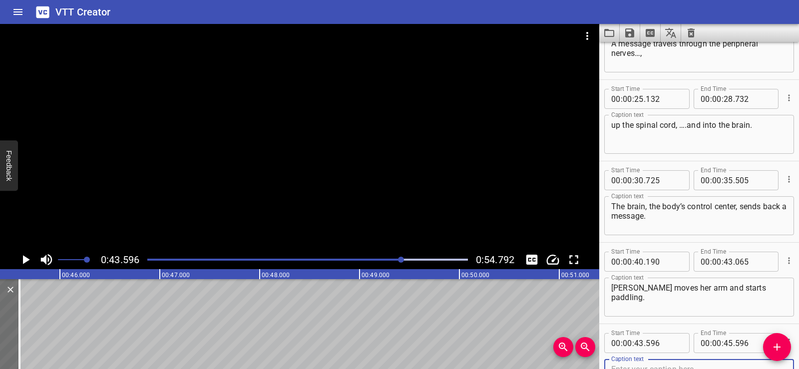
scroll to position [376, 0]
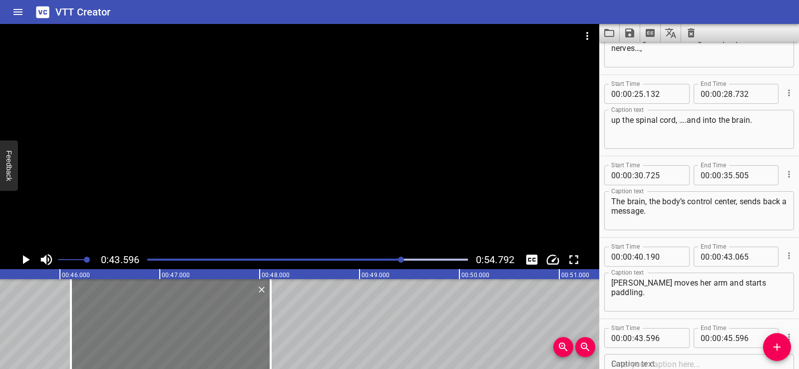
drag, startPoint x: 0, startPoint y: 314, endPoint x: 252, endPoint y: 302, distance: 251.5
click at [252, 302] on div at bounding box center [171, 324] width 200 height 90
type input "46"
type input "111"
type input "48"
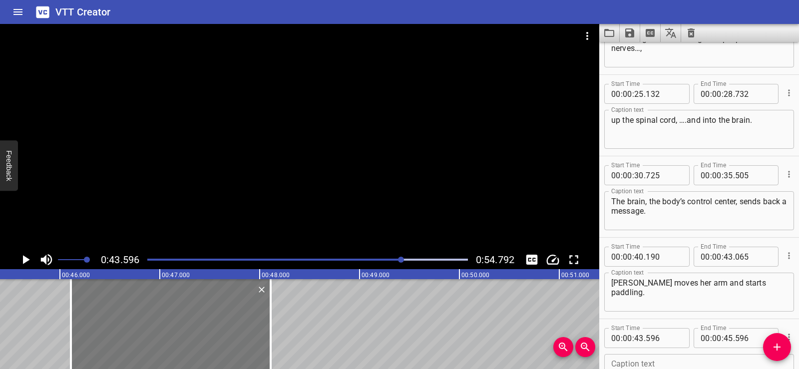
type input "111"
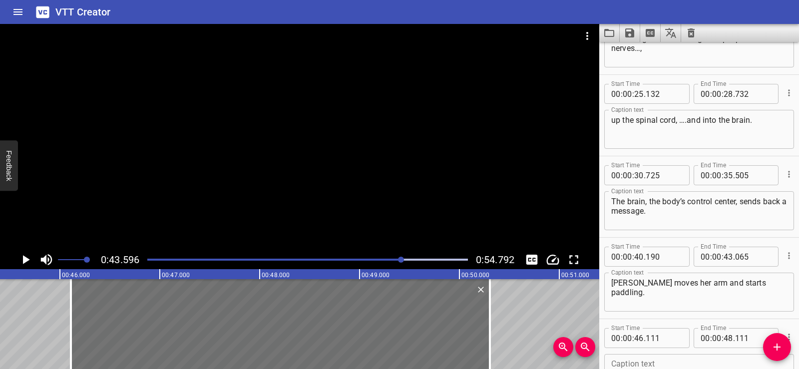
drag, startPoint x: 273, startPoint y: 343, endPoint x: 693, endPoint y: 276, distance: 424.8
click at [492, 347] on div at bounding box center [490, 324] width 10 height 90
type input "50"
type input "306"
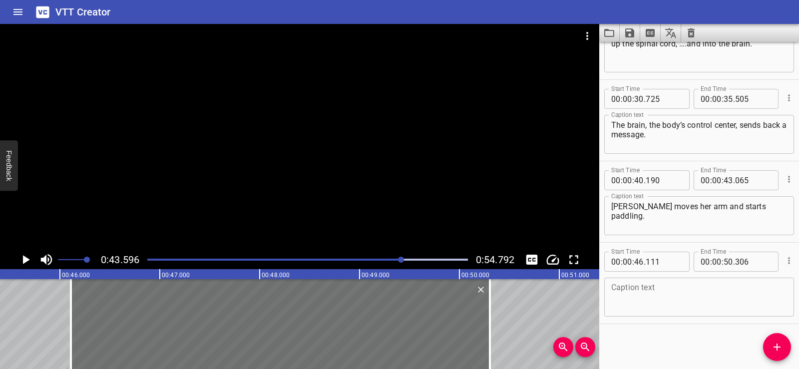
click at [620, 291] on textarea at bounding box center [699, 297] width 176 height 28
paste textarea "The nervous system helps your body send and"
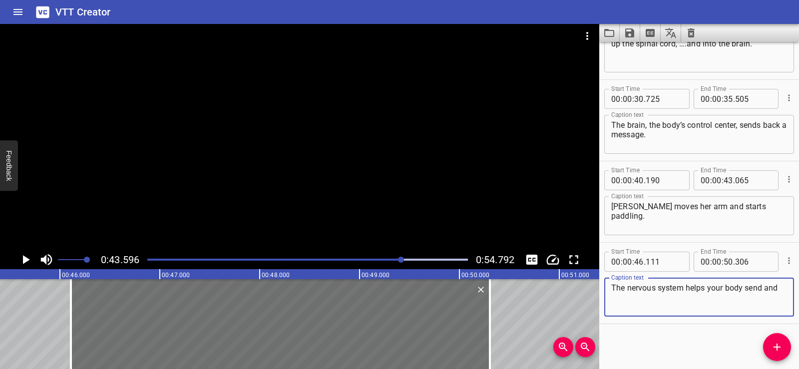
click at [665, 348] on div "Start Time 00 : 00 : 00 . 585 Start Time End Time 00 : 00 : 03 . 200 End Time C…" at bounding box center [699, 205] width 200 height 327
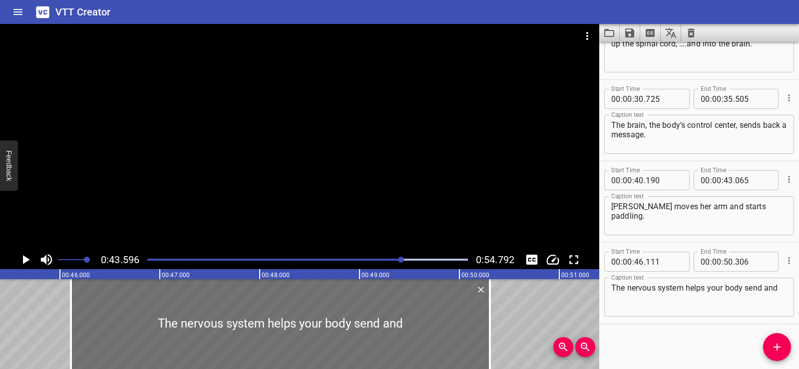
click at [272, 156] on div at bounding box center [299, 137] width 599 height 226
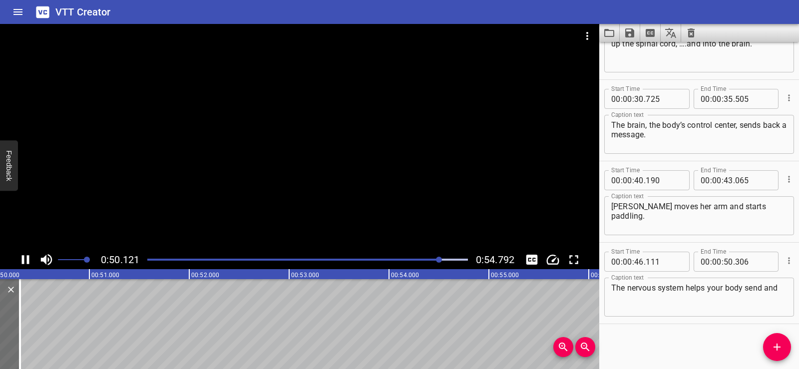
click at [249, 180] on div at bounding box center [299, 137] width 599 height 226
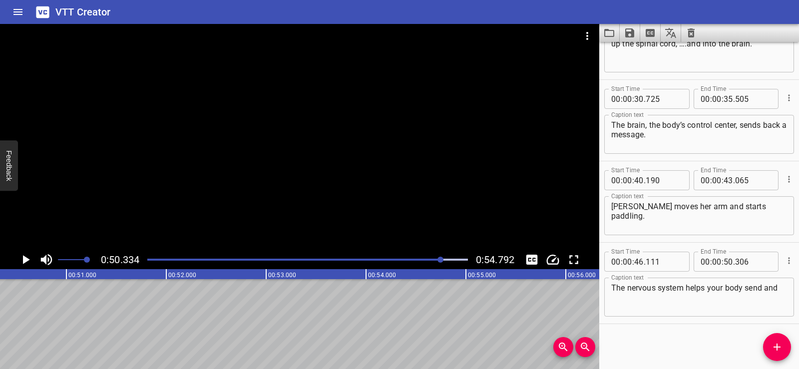
click at [781, 287] on div "The nervous system helps your body send and Caption text" at bounding box center [699, 297] width 190 height 39
paste textarea "receive messages"
type textarea "The nervous system helps your body send and receive messages"
click at [666, 344] on div "Start Time 00 : 00 : 00 . 585 Start Time End Time 00 : 00 : 03 . 200 End Time C…" at bounding box center [699, 205] width 200 height 327
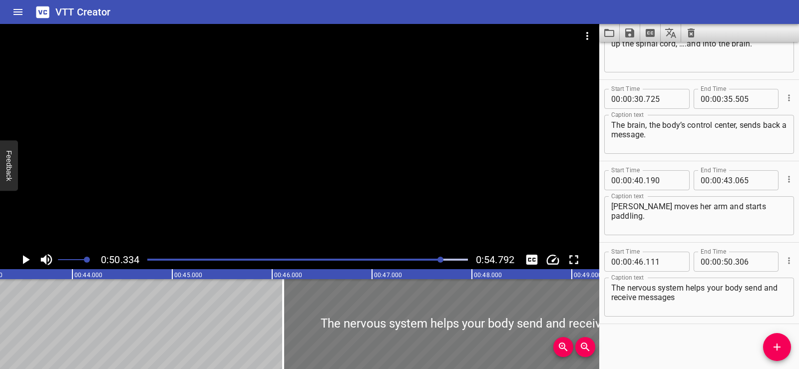
click at [367, 309] on div at bounding box center [492, 324] width 419 height 90
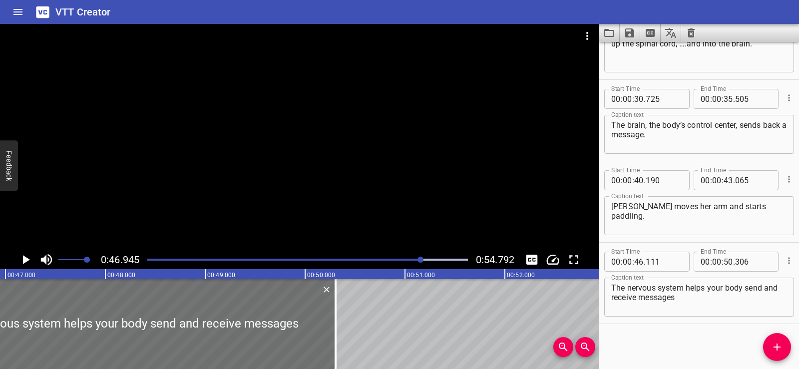
click at [378, 140] on div at bounding box center [299, 137] width 599 height 226
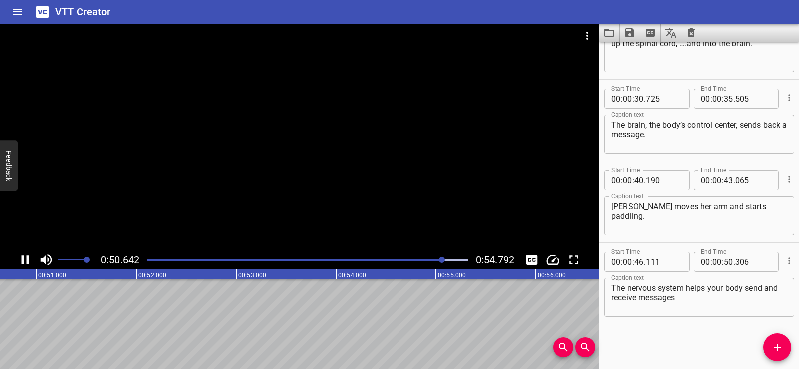
click at [334, 122] on div at bounding box center [299, 137] width 599 height 226
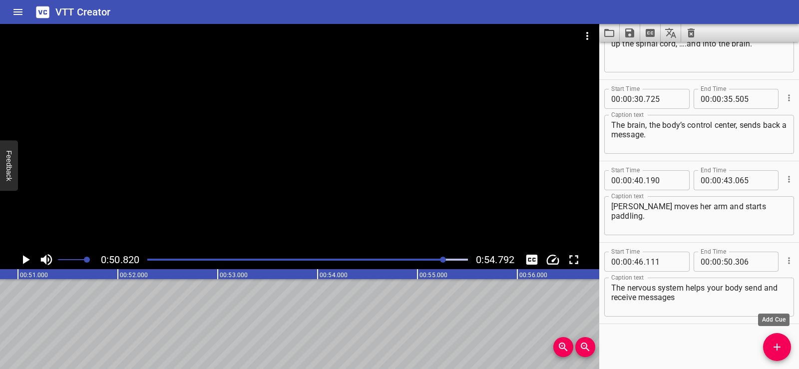
click at [772, 337] on button "Add Cue" at bounding box center [777, 347] width 28 height 28
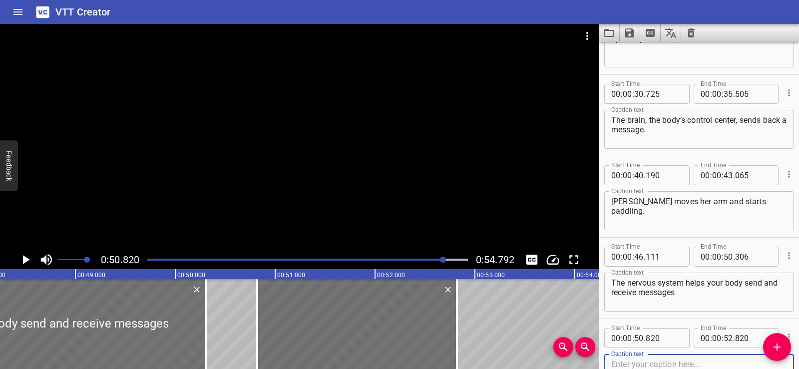
scroll to position [0, 4793]
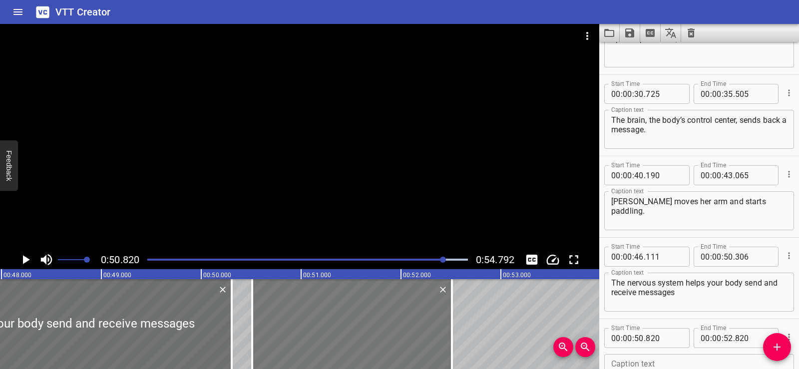
drag, startPoint x: 408, startPoint y: 325, endPoint x: 428, endPoint y: 324, distance: 20.0
click at [379, 330] on div at bounding box center [352, 324] width 200 height 90
type input "520"
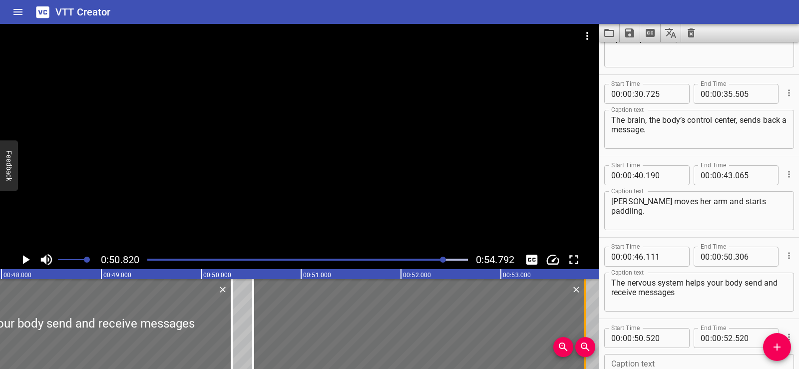
drag, startPoint x: 452, startPoint y: 332, endPoint x: 585, endPoint y: 335, distance: 132.4
click at [585, 335] on div at bounding box center [585, 324] width 2 height 90
type input "53"
type input "845"
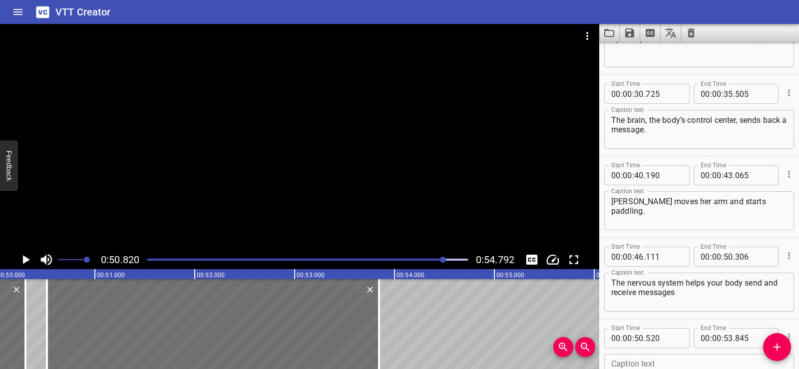
scroll to position [534, 0]
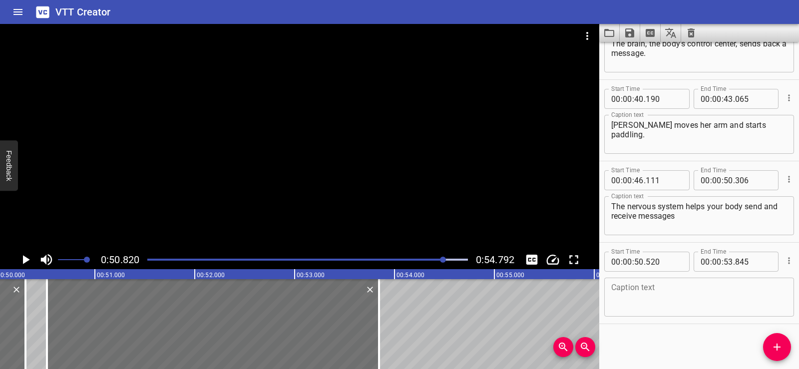
click at [639, 300] on textarea at bounding box center [699, 297] width 176 height 28
paste textarea "so you can think, feel, and move."
drag, startPoint x: 610, startPoint y: 289, endPoint x: 604, endPoint y: 288, distance: 6.1
click at [604, 288] on div "so you can think, feel, and move. Caption text" at bounding box center [699, 297] width 190 height 39
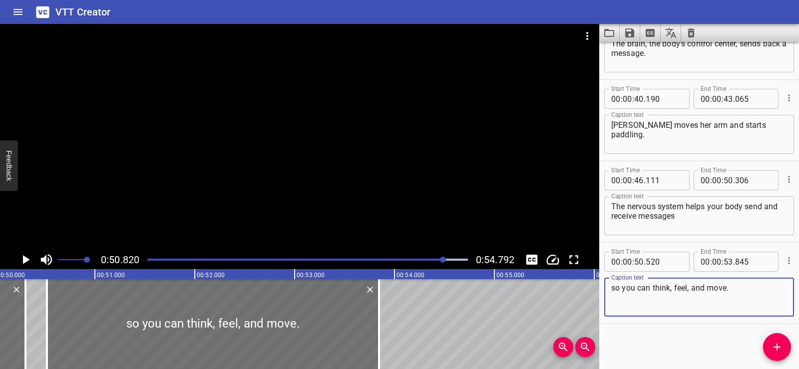
drag, startPoint x: 613, startPoint y: 289, endPoint x: 601, endPoint y: 290, distance: 12.5
click at [601, 290] on div "Start Time 00 : 00 : 50 . 520 Start Time End Time 00 : 00 : 53 . 845 End Time C…" at bounding box center [699, 283] width 200 height 81
click at [614, 305] on textarea "so you can think, feel, and move." at bounding box center [699, 297] width 176 height 28
type textarea "so you can think, feel, and move."
click at [681, 351] on div "Start Time 00 : 00 : 00 . 585 Start Time End Time 00 : 00 : 03 . 200 End Time C…" at bounding box center [699, 205] width 200 height 327
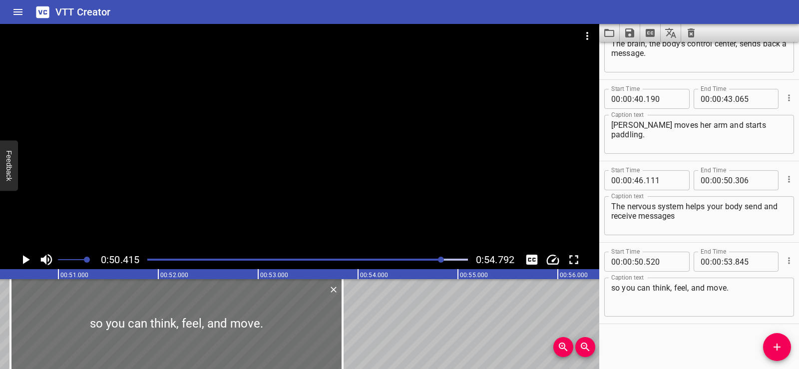
click at [331, 140] on div at bounding box center [299, 137] width 599 height 226
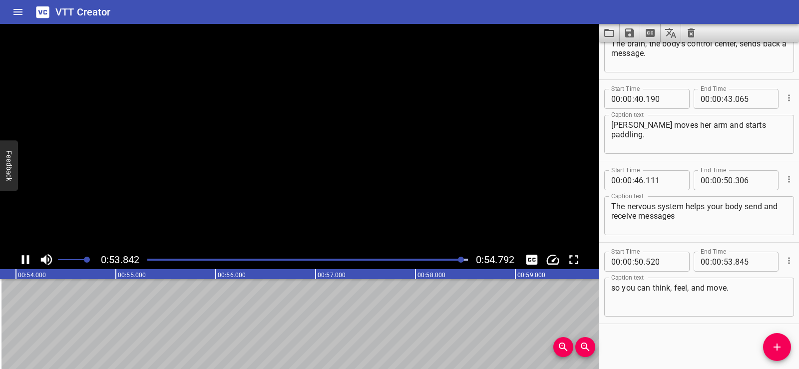
scroll to position [0, 5394]
click at [631, 36] on icon "Save captions to file" at bounding box center [630, 33] width 12 height 12
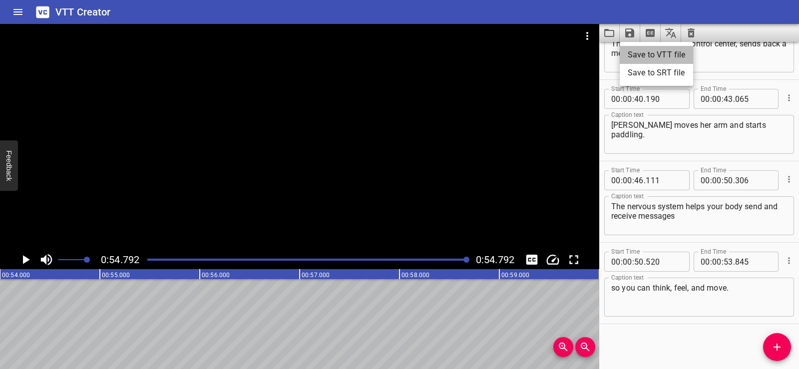
click at [646, 49] on li "Save to VTT file" at bounding box center [656, 55] width 73 height 18
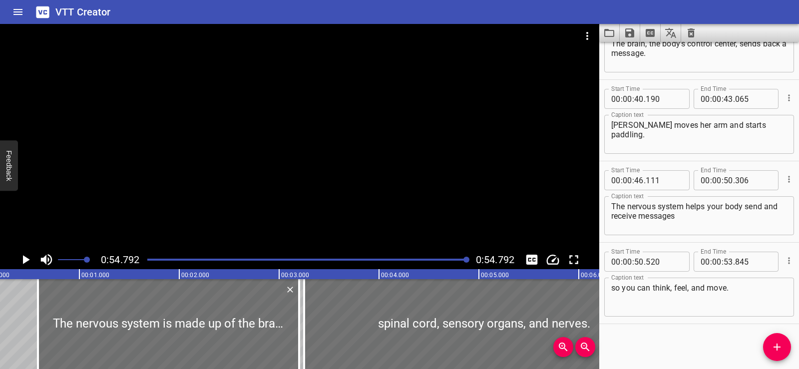
scroll to position [0, 0]
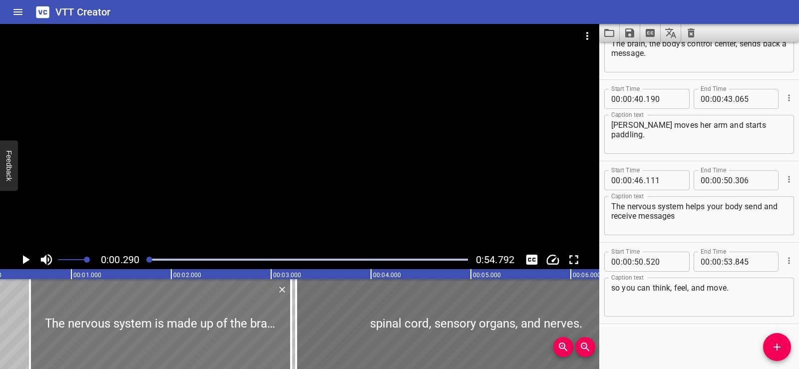
scroll to position [0, 29]
click at [279, 136] on div at bounding box center [299, 137] width 599 height 226
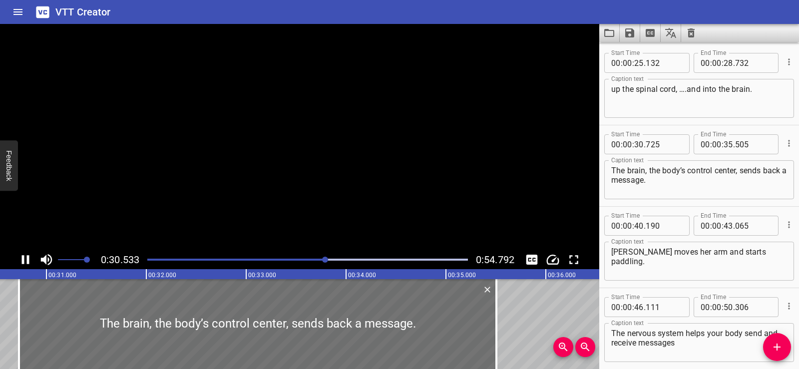
scroll to position [0, 0]
